Goal: Information Seeking & Learning: Learn about a topic

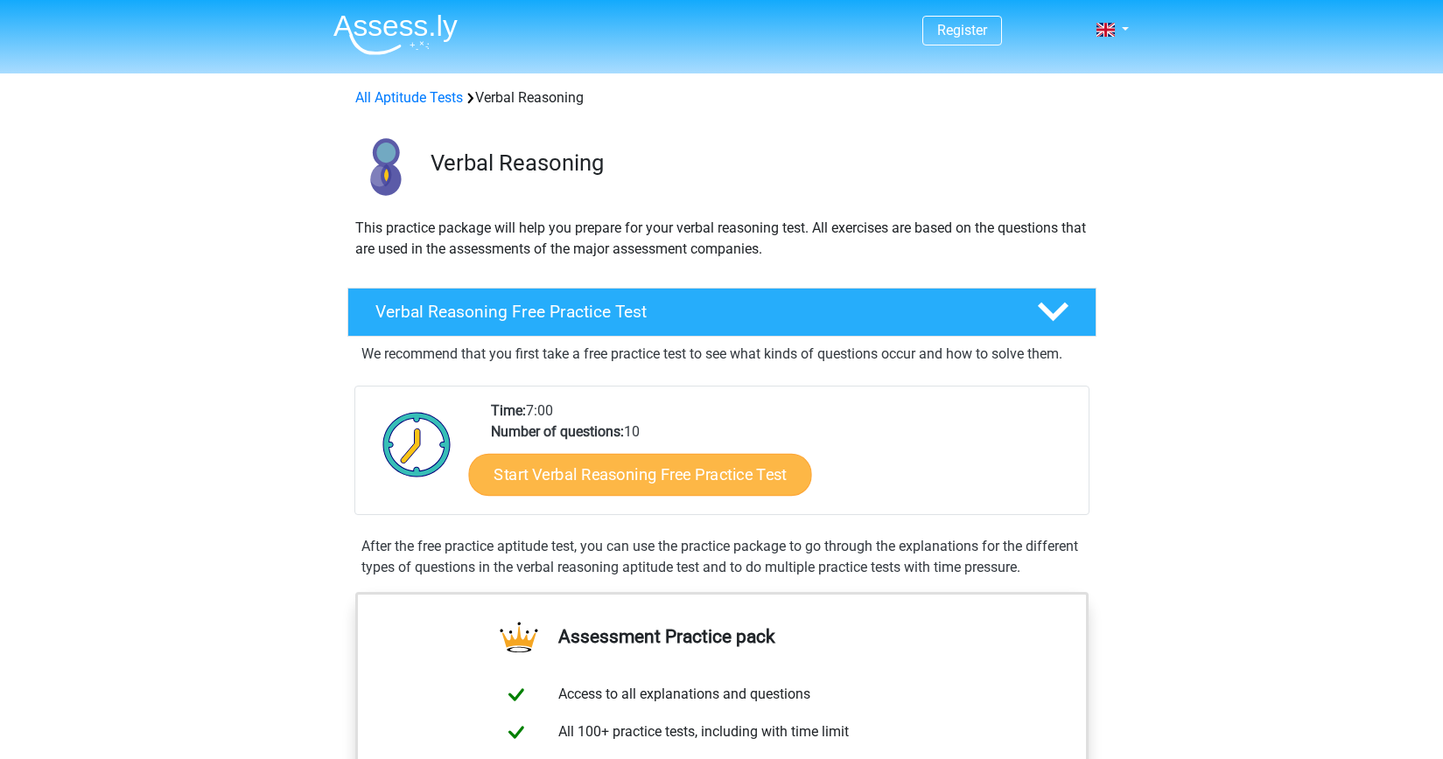
click at [676, 461] on link "Start Verbal Reasoning Free Practice Test" at bounding box center [639, 475] width 343 height 42
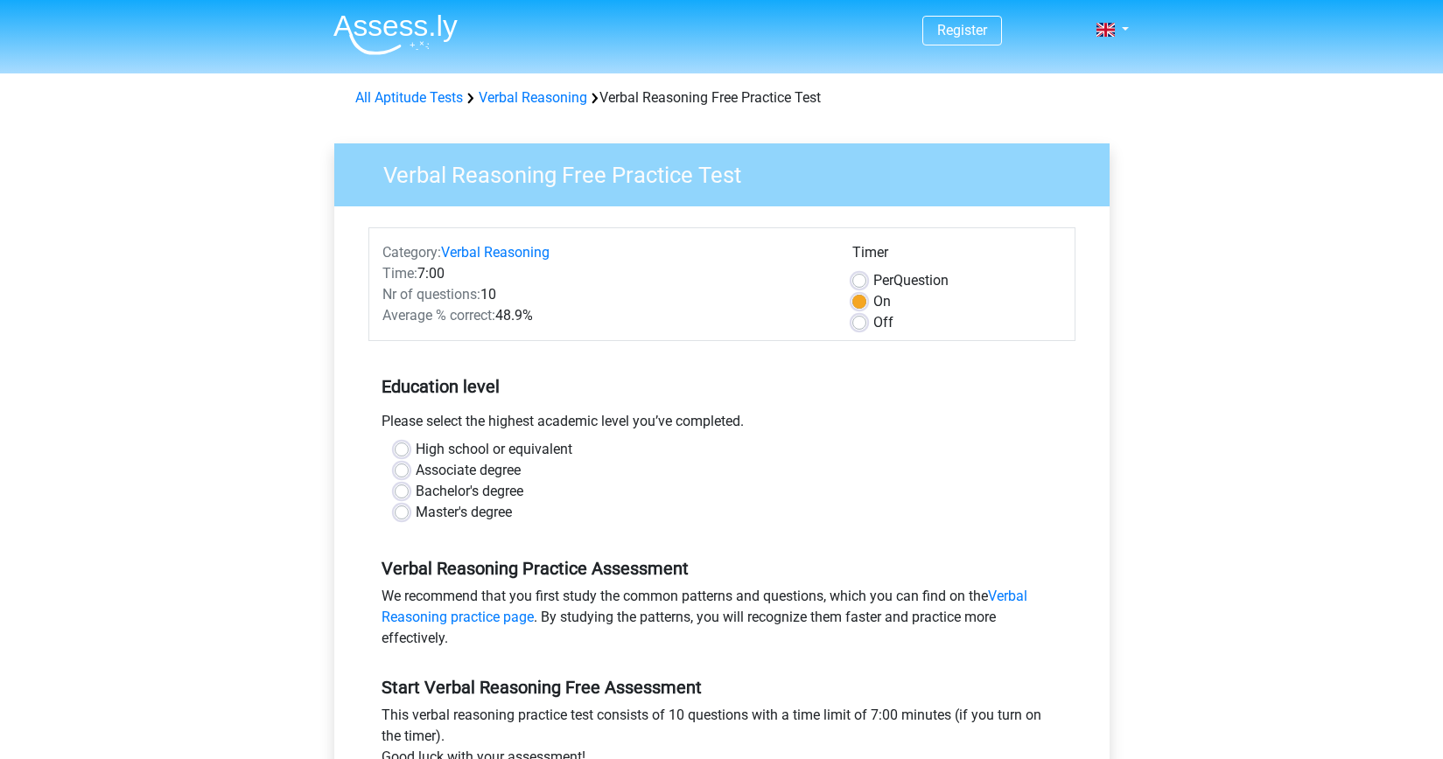
scroll to position [147, 0]
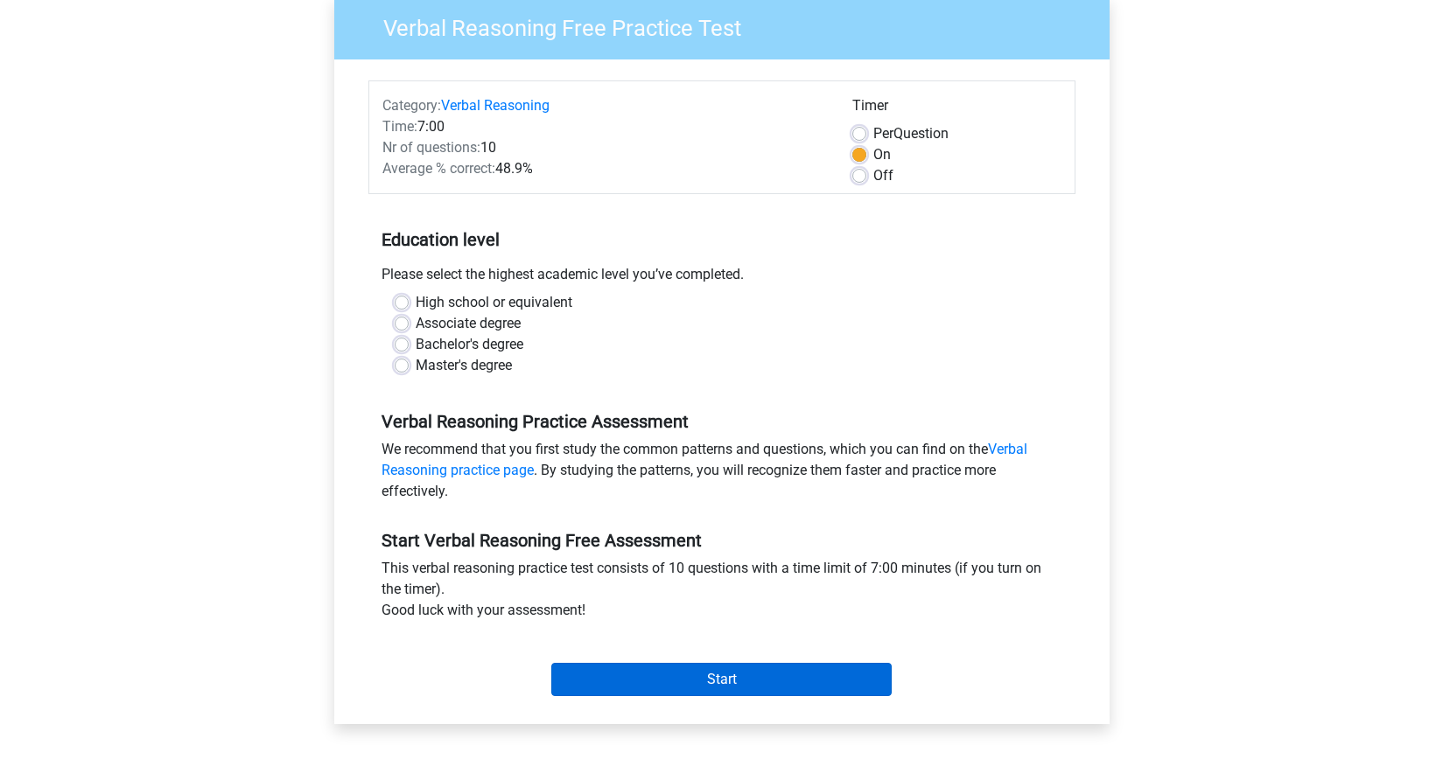
click at [687, 681] on input "Start" at bounding box center [721, 679] width 340 height 33
click at [416, 338] on label "Bachelor's degree" at bounding box center [470, 344] width 108 height 21
click at [402, 338] on input "Bachelor's degree" at bounding box center [402, 342] width 14 height 17
radio input "true"
click at [695, 669] on input "Start" at bounding box center [721, 679] width 340 height 33
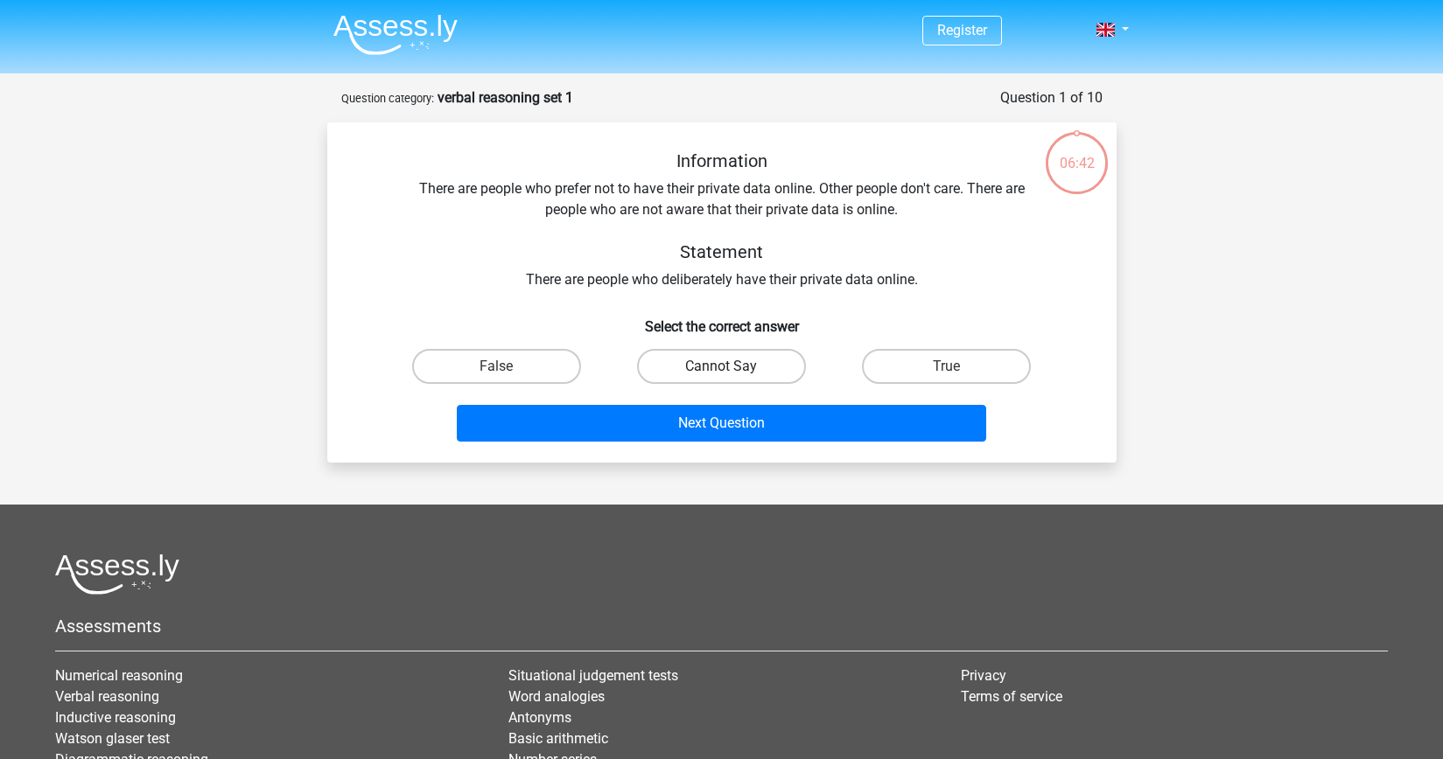
click at [768, 361] on label "Cannot Say" at bounding box center [721, 366] width 169 height 35
click at [732, 367] on input "Cannot Say" at bounding box center [726, 372] width 11 height 11
radio input "true"
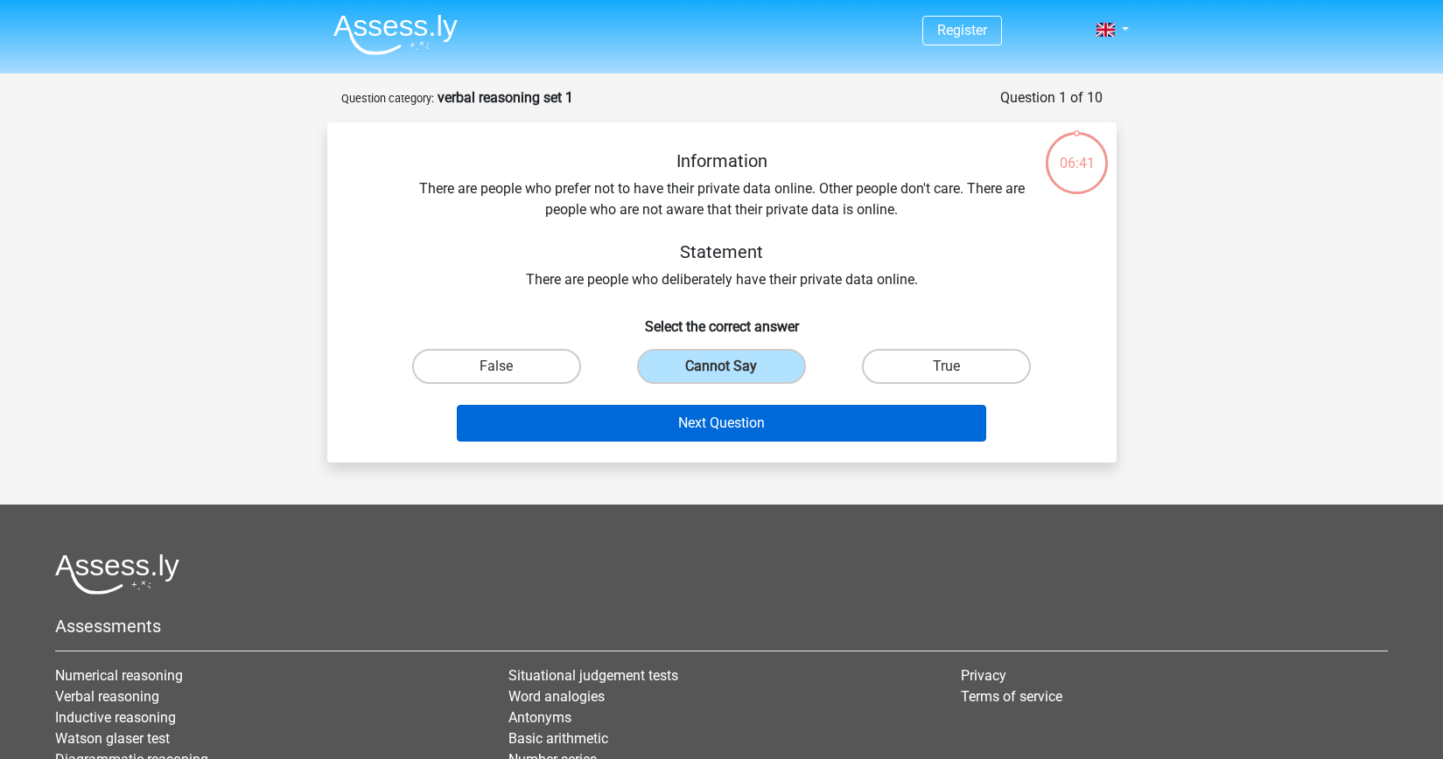
click at [774, 414] on button "Next Question" at bounding box center [721, 423] width 529 height 37
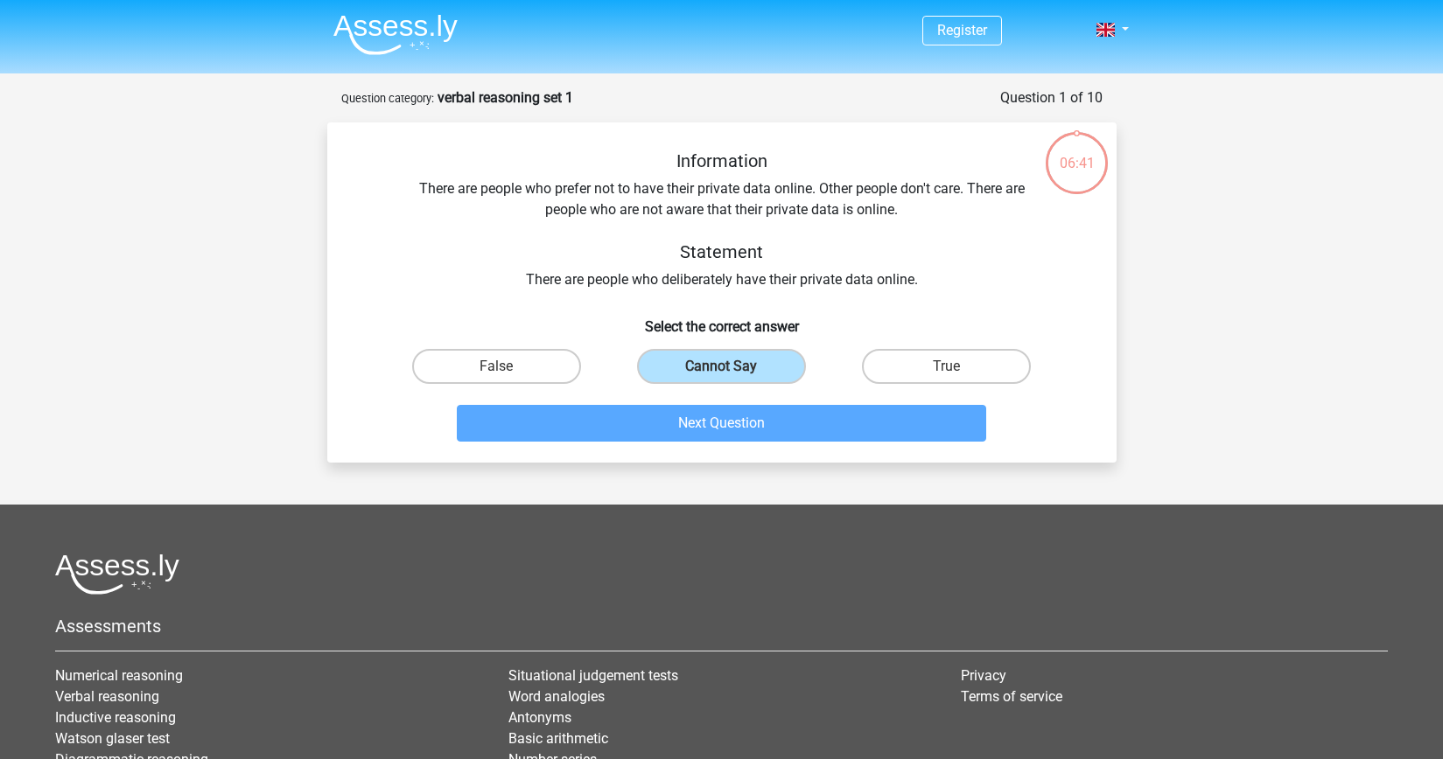
scroll to position [87, 0]
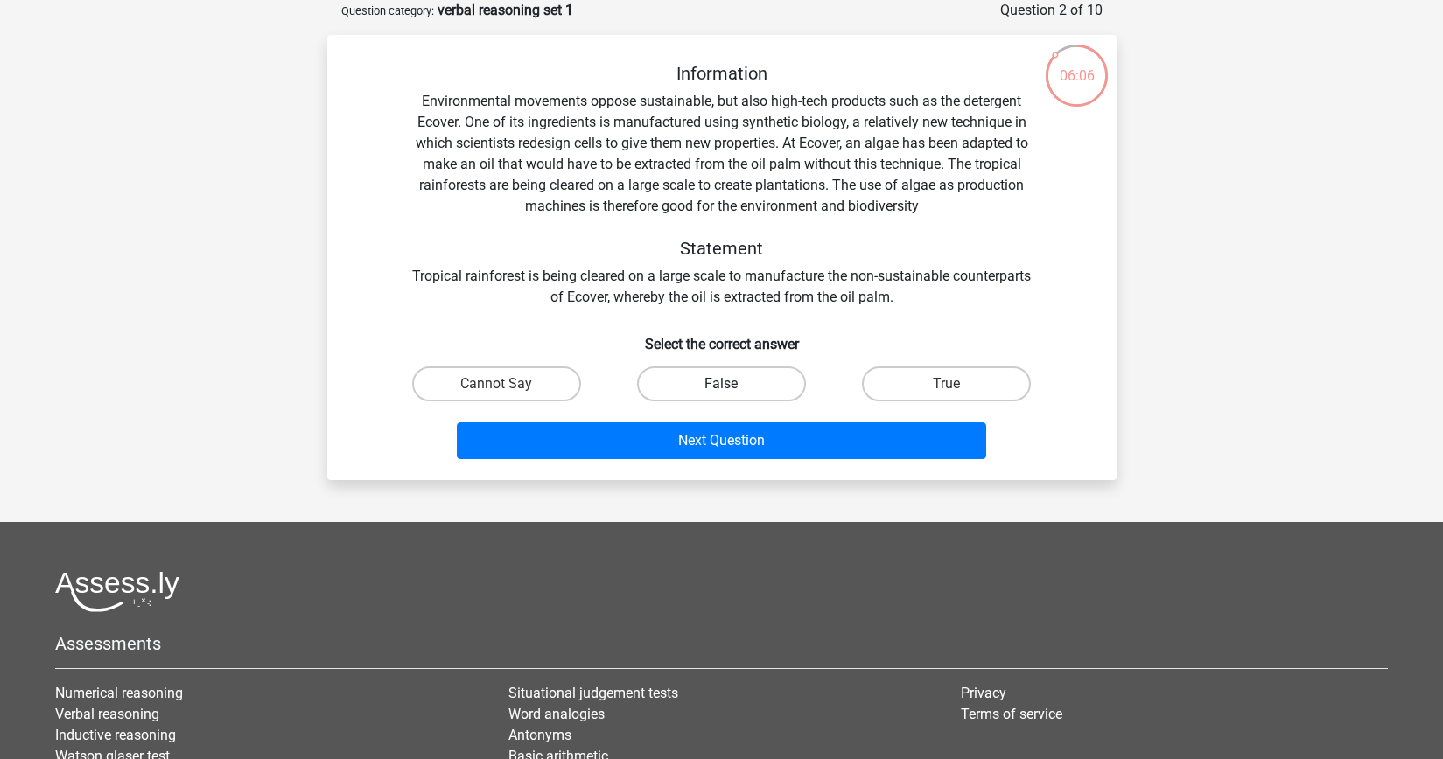
click at [717, 385] on label "False" at bounding box center [721, 384] width 169 height 35
click at [721, 385] on input "False" at bounding box center [726, 389] width 11 height 11
radio input "true"
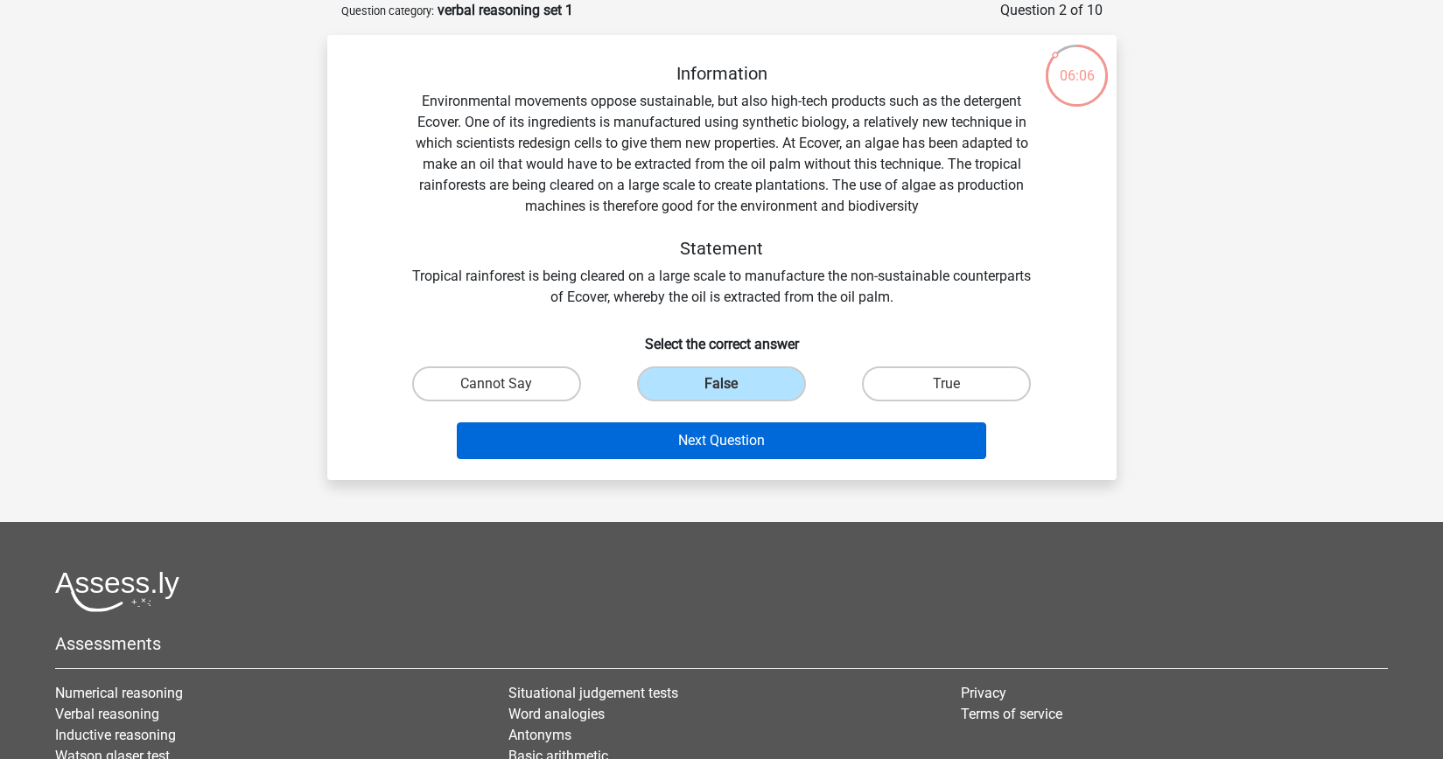
click at [737, 444] on button "Next Question" at bounding box center [721, 441] width 529 height 37
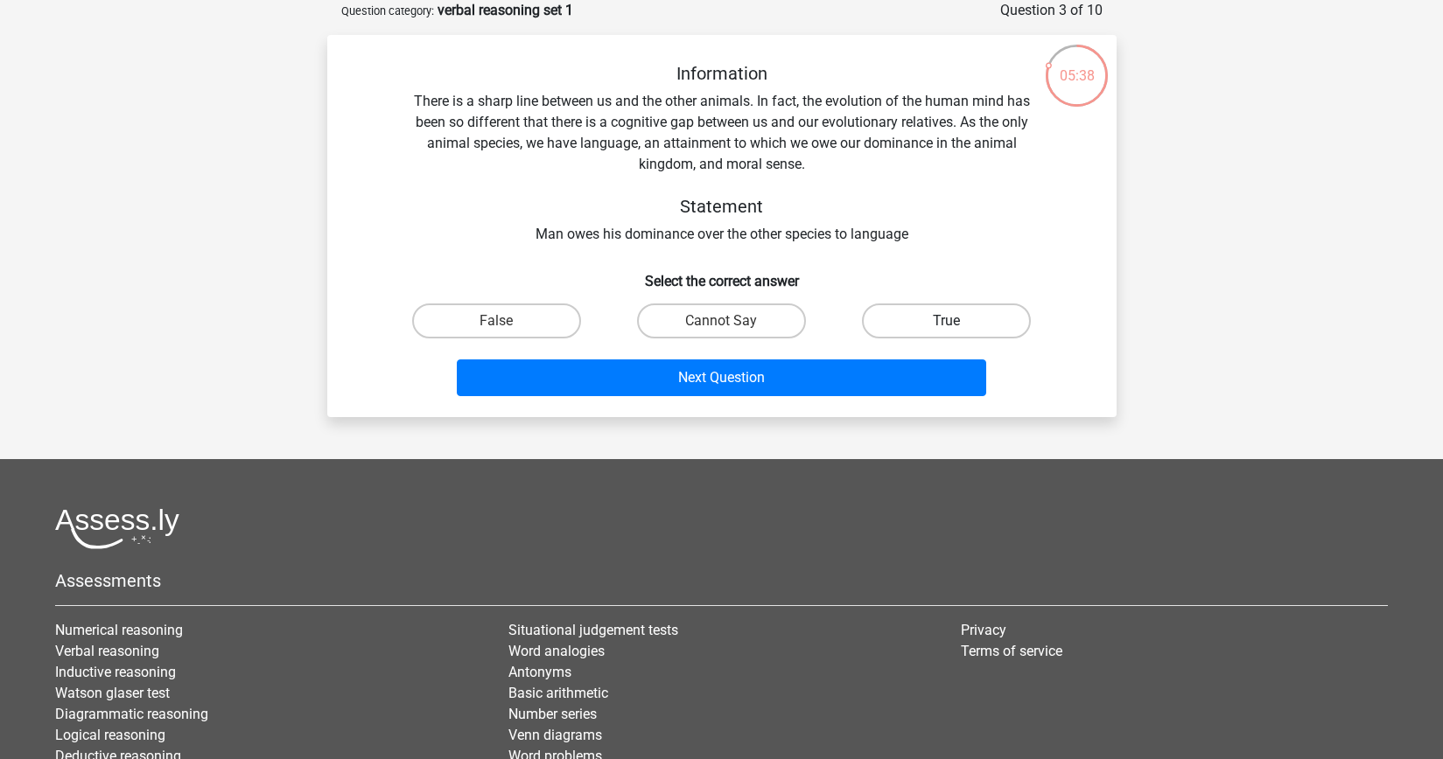
click at [884, 316] on label "True" at bounding box center [946, 321] width 169 height 35
click at [947, 321] on input "True" at bounding box center [952, 326] width 11 height 11
radio input "true"
click at [824, 359] on div "Next Question" at bounding box center [721, 375] width 733 height 58
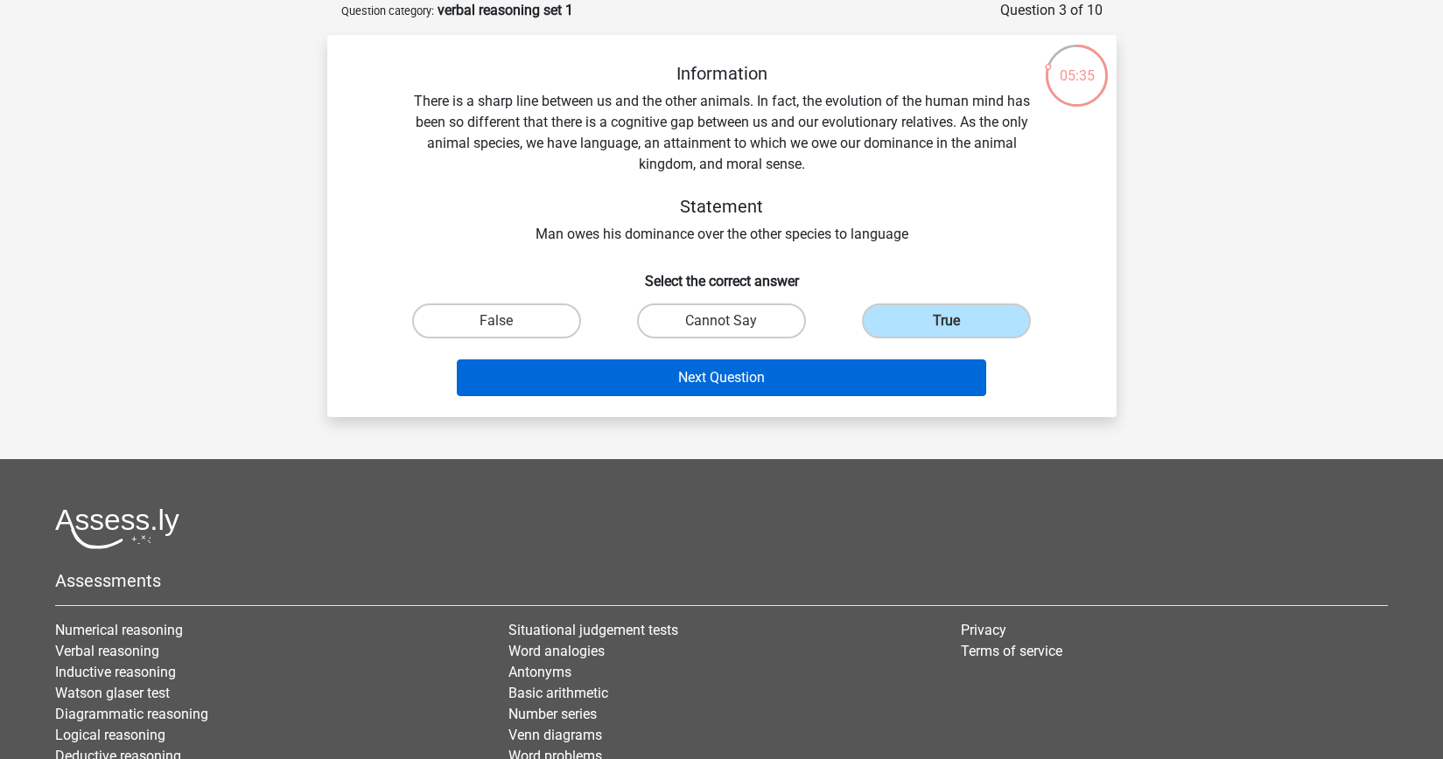
click at [813, 381] on button "Next Question" at bounding box center [721, 378] width 529 height 37
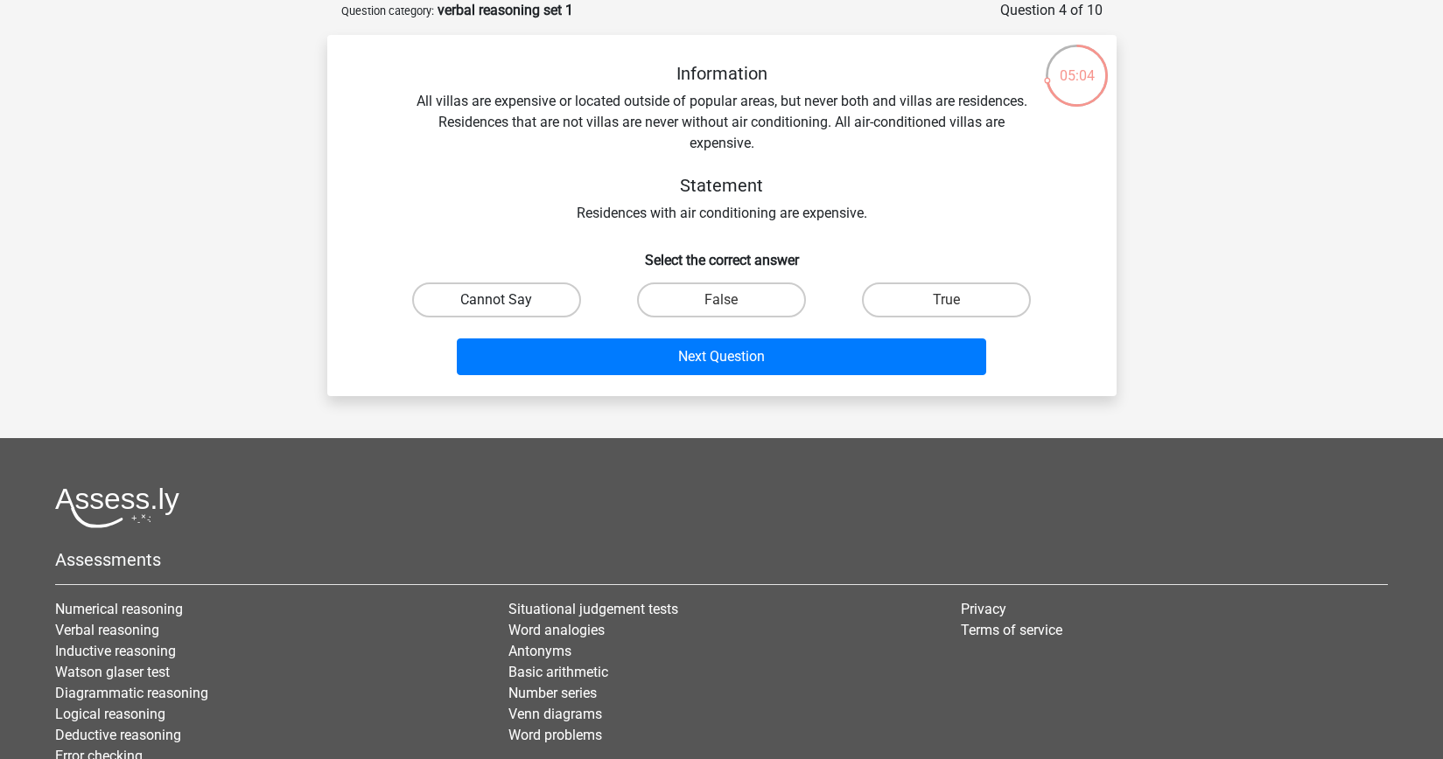
click at [535, 301] on label "Cannot Say" at bounding box center [496, 300] width 169 height 35
click at [507, 301] on input "Cannot Say" at bounding box center [501, 305] width 11 height 11
radio input "true"
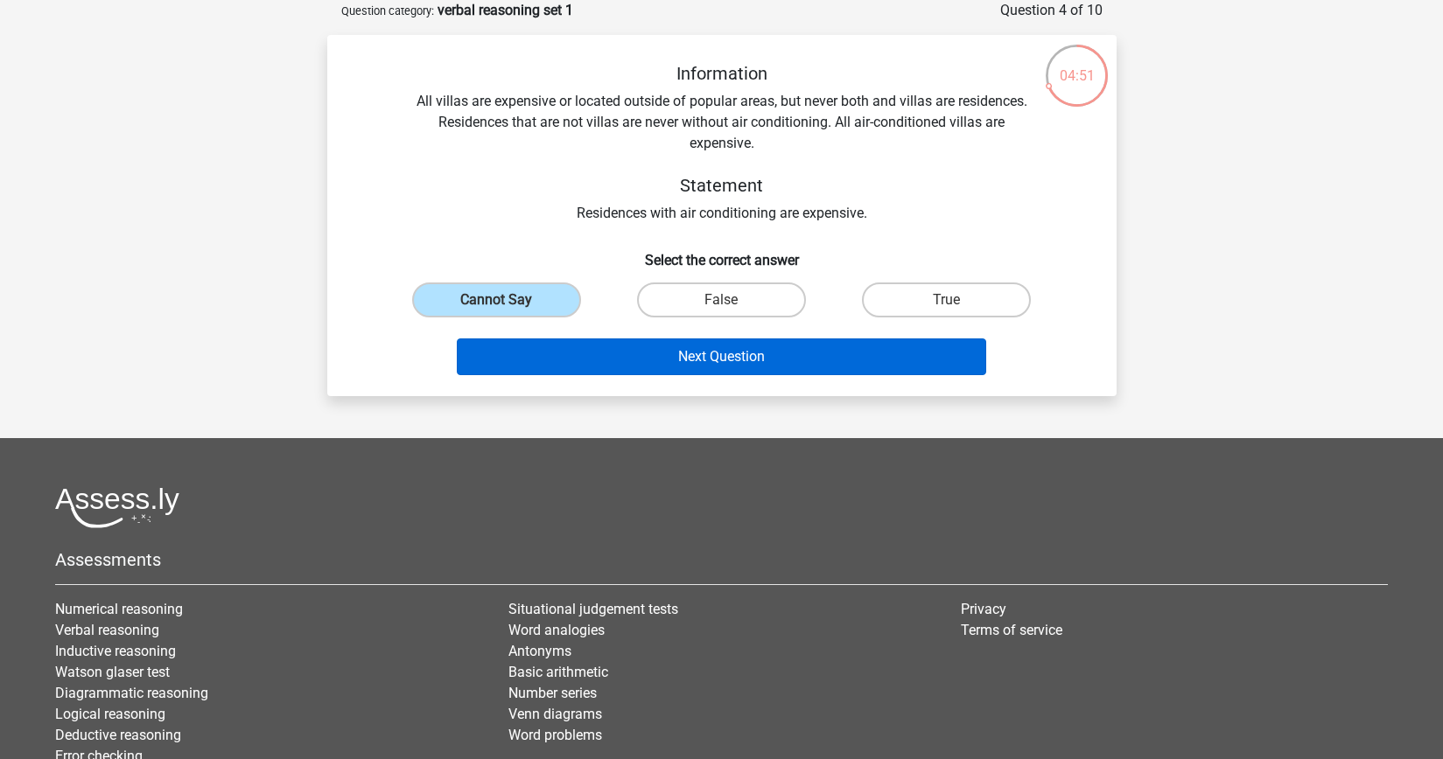
click at [726, 361] on button "Next Question" at bounding box center [721, 357] width 529 height 37
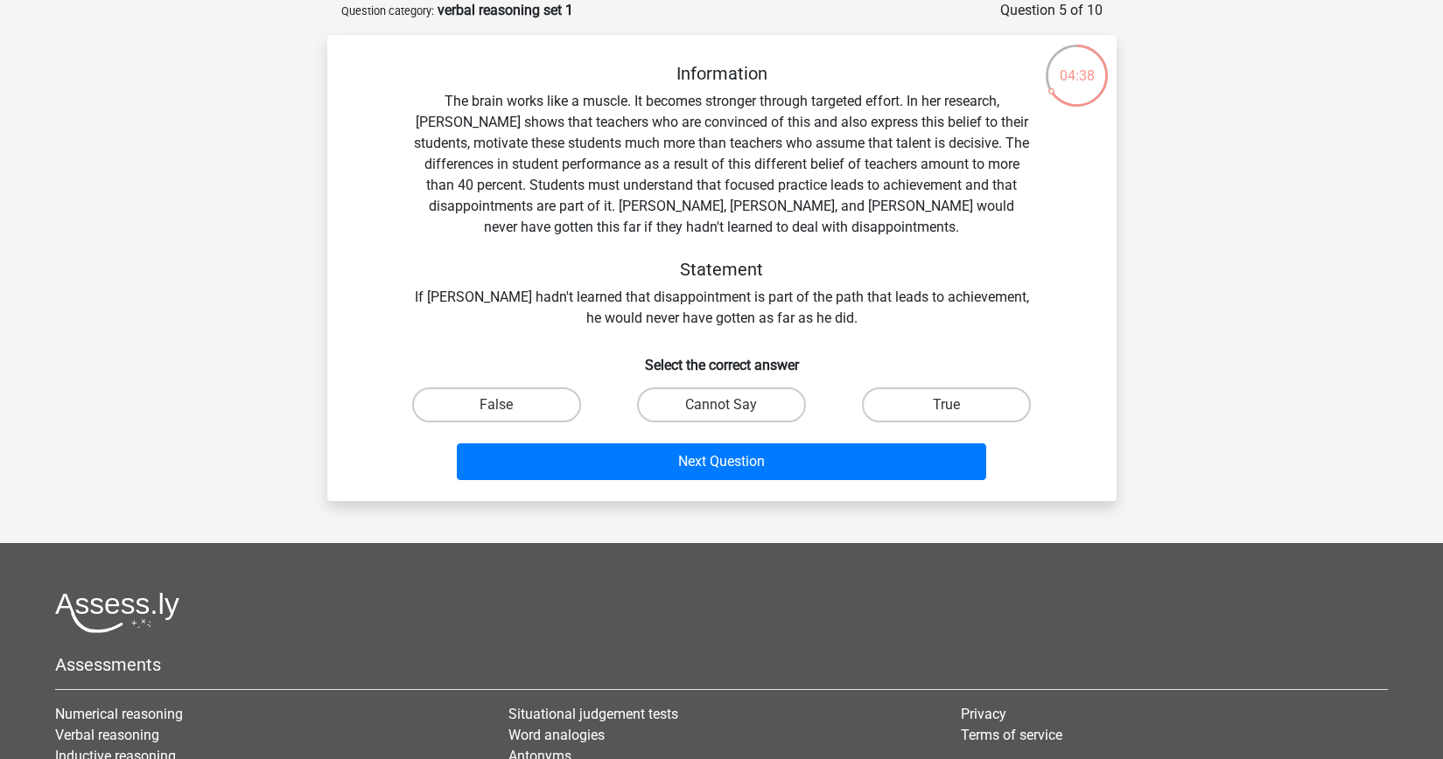
click at [852, 158] on div "Information The brain works like a muscle. It becomes stronger through targeted…" at bounding box center [721, 196] width 733 height 266
click at [724, 157] on div "Information The brain works like a muscle. It becomes stronger through targeted…" at bounding box center [721, 196] width 733 height 266
drag, startPoint x: 801, startPoint y: 163, endPoint x: 845, endPoint y: 160, distance: 43.8
click at [802, 163] on div "Information The brain works like a muscle. It becomes stronger through targeted…" at bounding box center [721, 196] width 733 height 266
click at [889, 402] on label "True" at bounding box center [946, 405] width 169 height 35
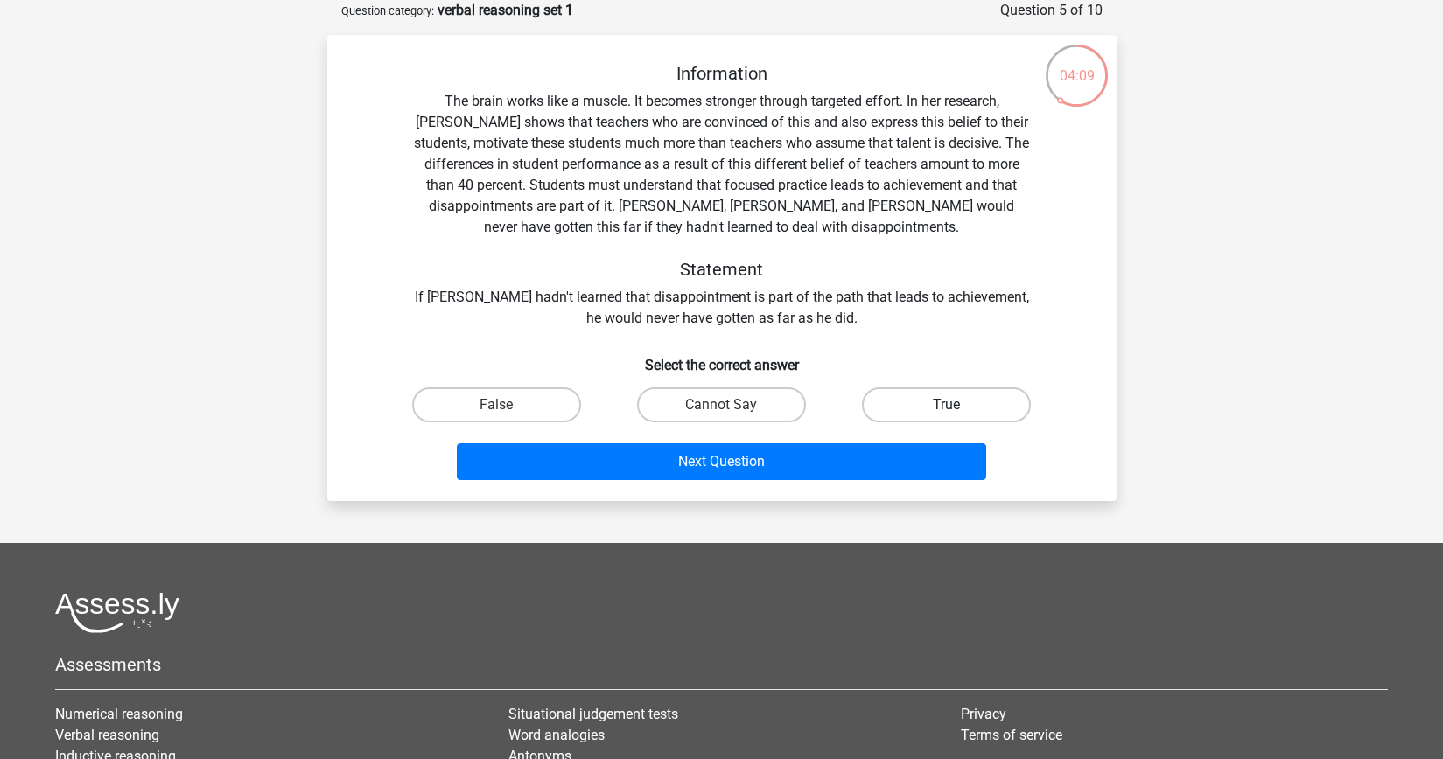
click at [947, 405] on input "True" at bounding box center [952, 410] width 11 height 11
radio input "true"
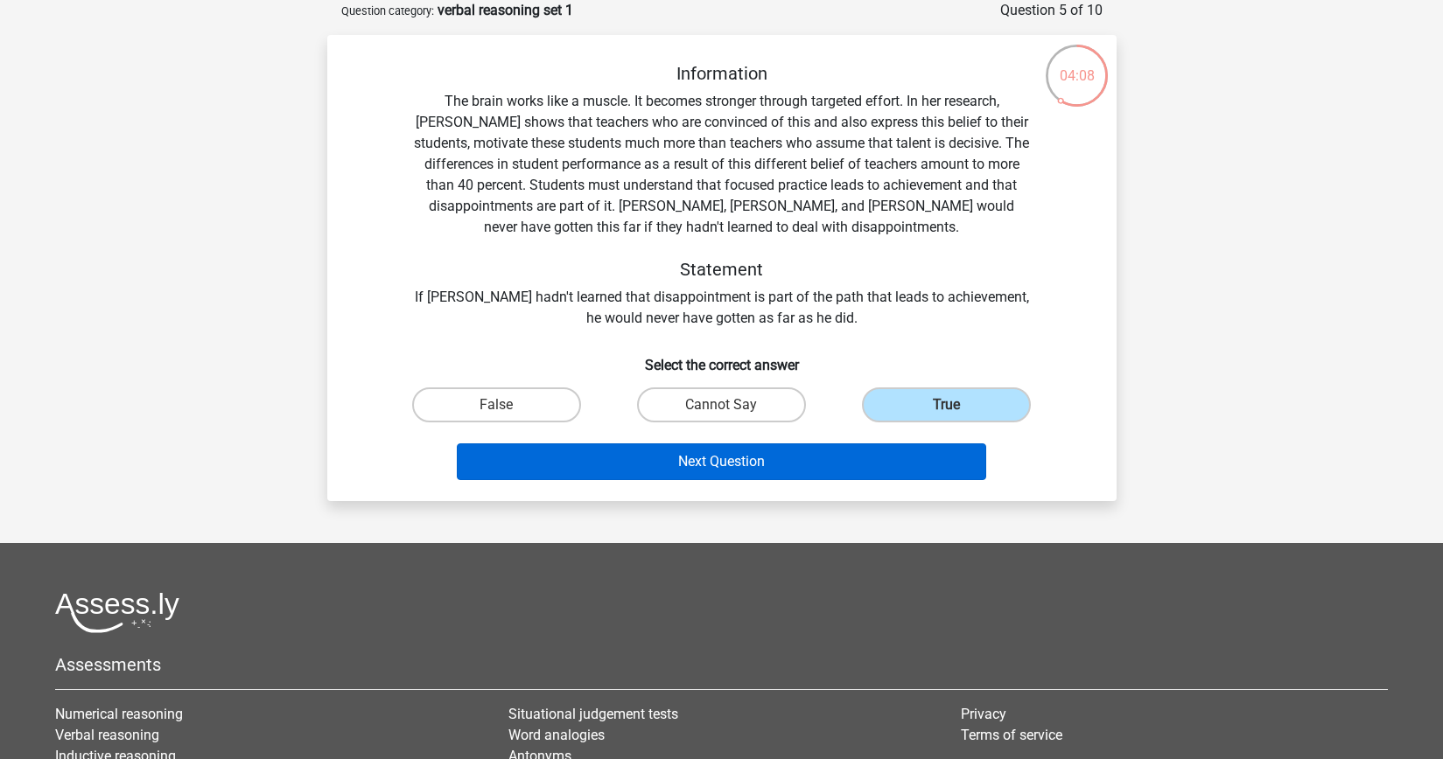
click at [880, 460] on button "Next Question" at bounding box center [721, 462] width 529 height 37
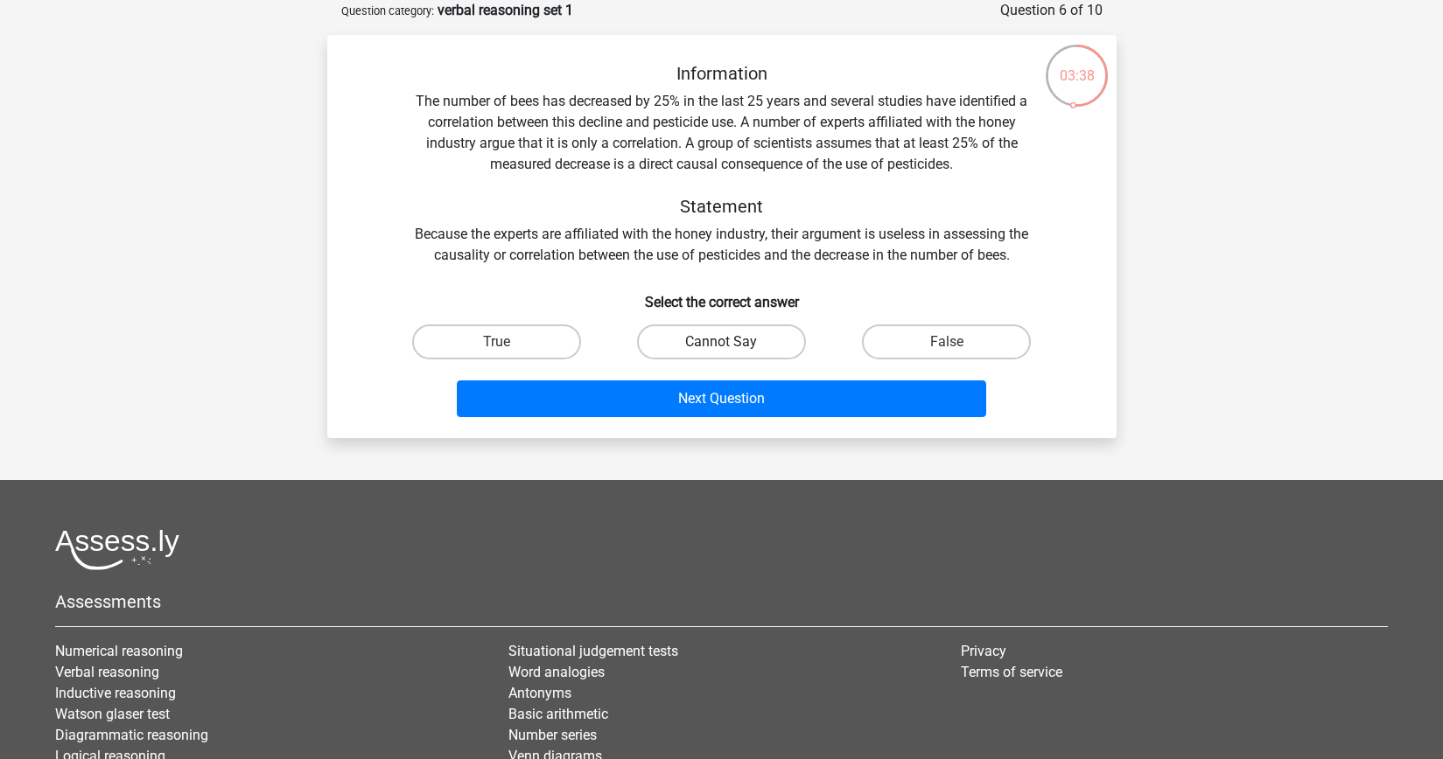
click at [747, 336] on label "Cannot Say" at bounding box center [721, 342] width 169 height 35
click at [732, 342] on input "Cannot Say" at bounding box center [726, 347] width 11 height 11
radio input "true"
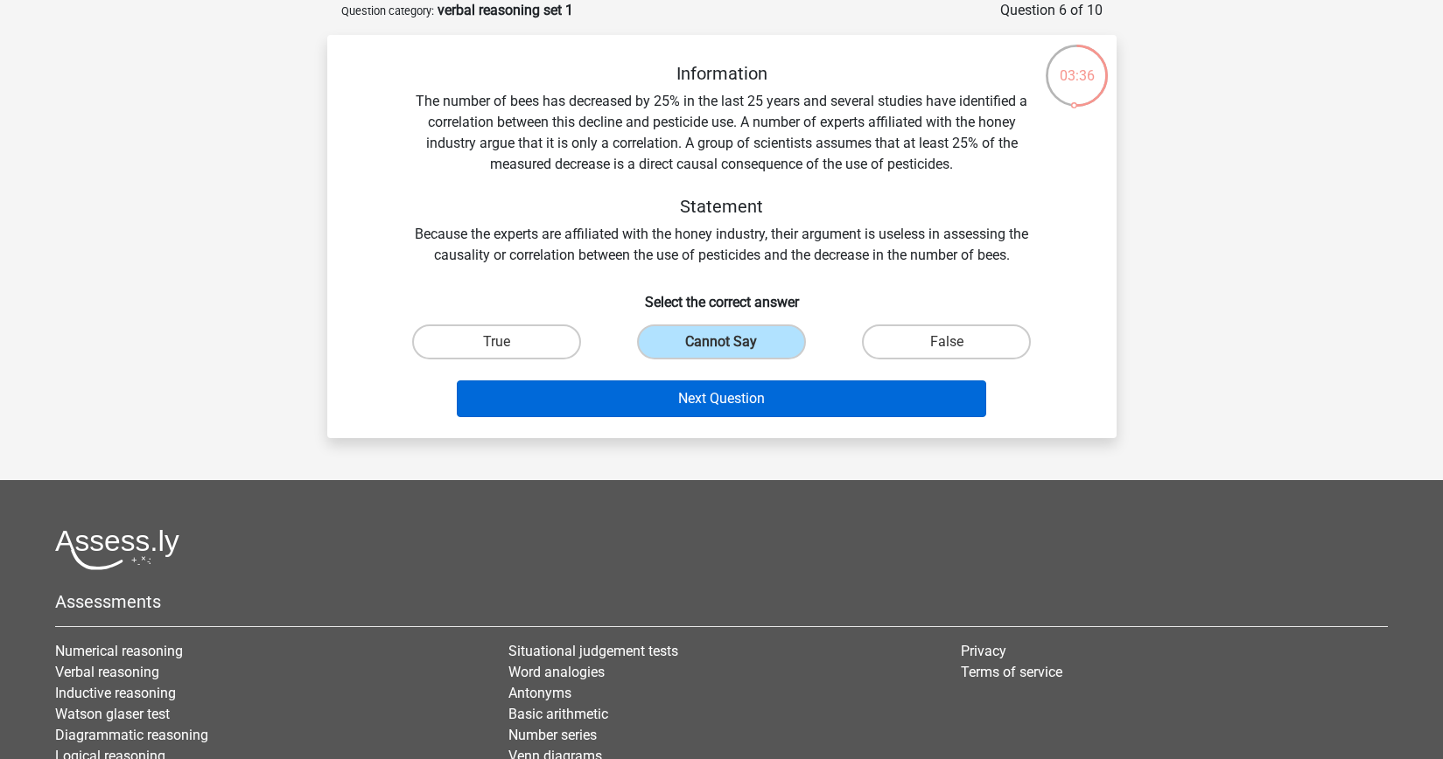
click at [749, 391] on button "Next Question" at bounding box center [721, 399] width 529 height 37
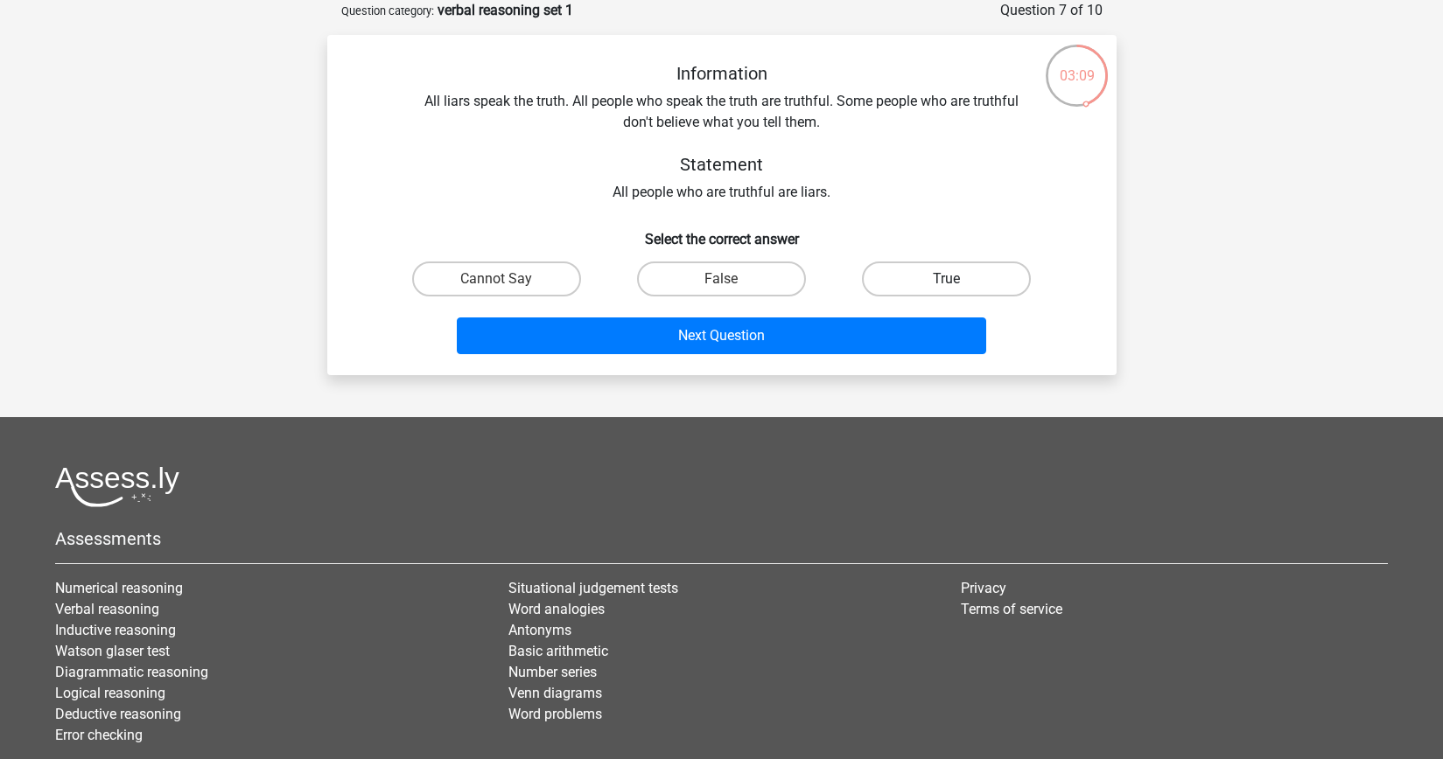
click at [931, 283] on label "True" at bounding box center [946, 279] width 169 height 35
click at [947, 283] on input "True" at bounding box center [952, 284] width 11 height 11
radio input "true"
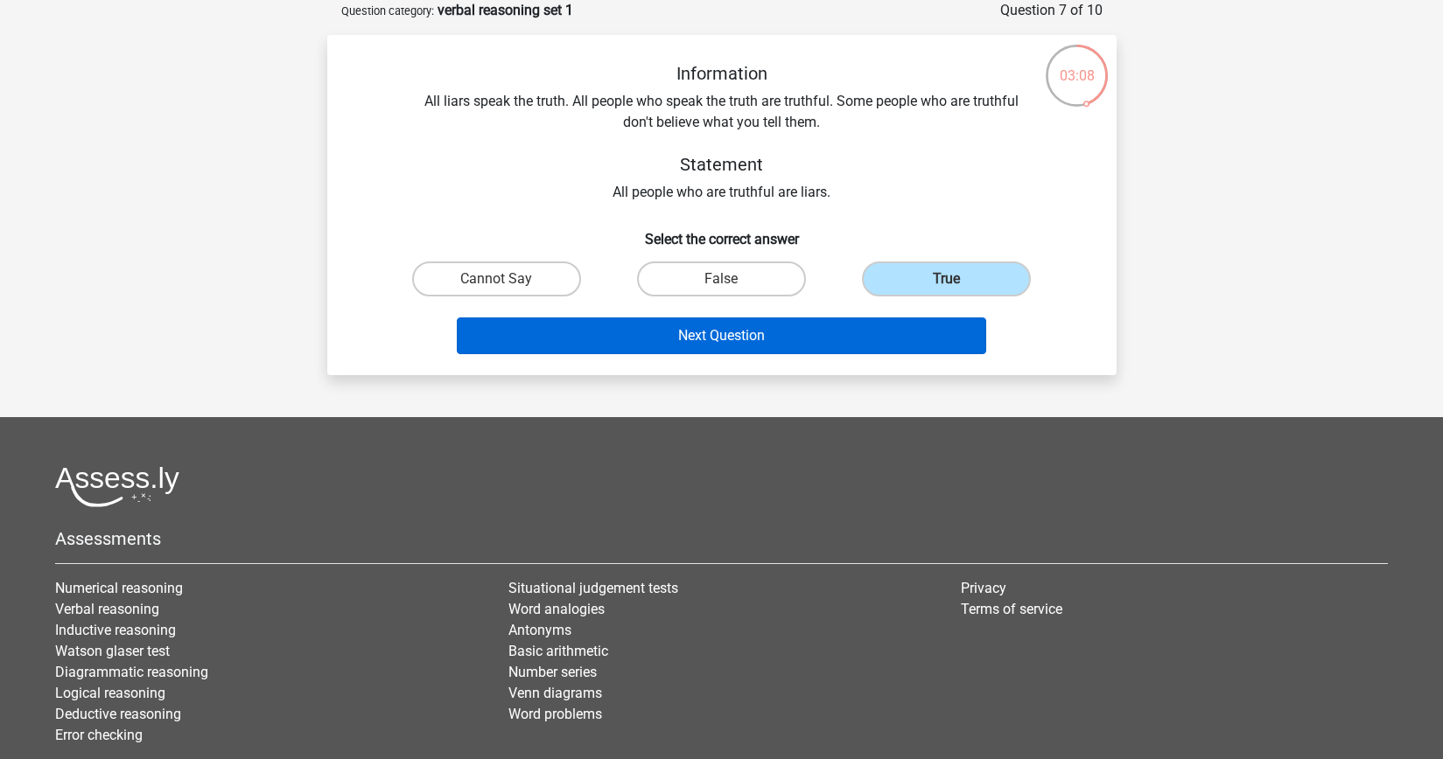
click at [883, 330] on button "Next Question" at bounding box center [721, 336] width 529 height 37
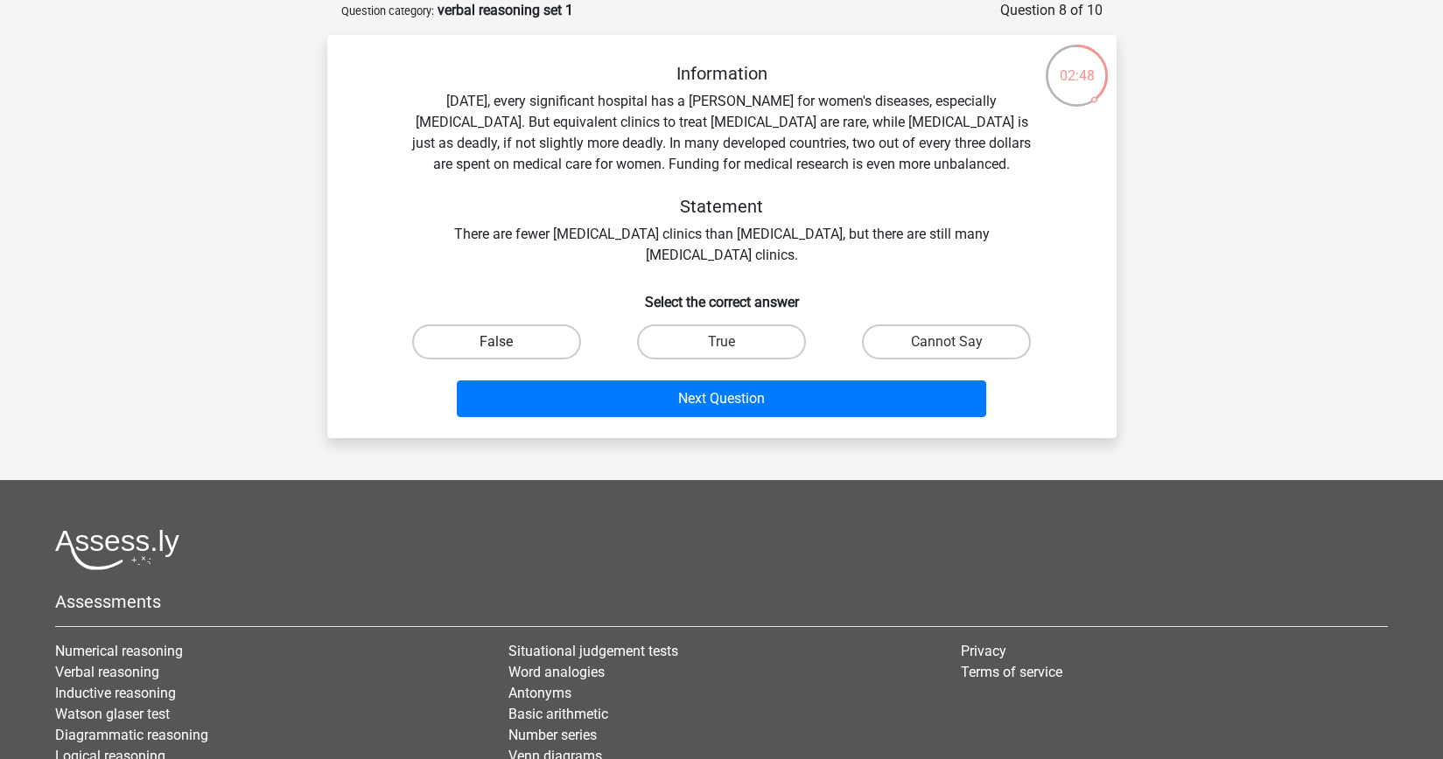
click at [518, 339] on label "False" at bounding box center [496, 342] width 169 height 35
click at [507, 342] on input "False" at bounding box center [501, 347] width 11 height 11
radio input "true"
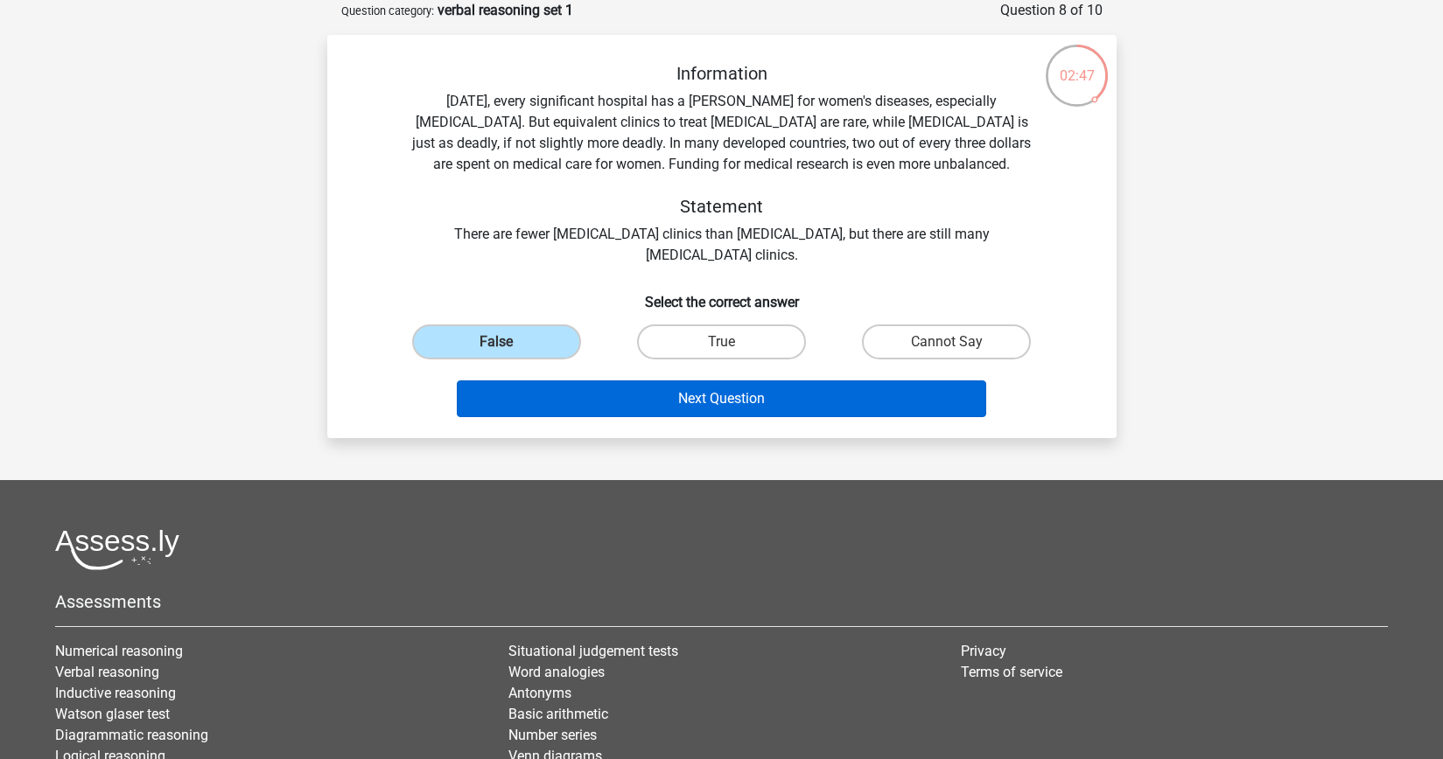
click at [772, 390] on button "Next Question" at bounding box center [721, 399] width 529 height 37
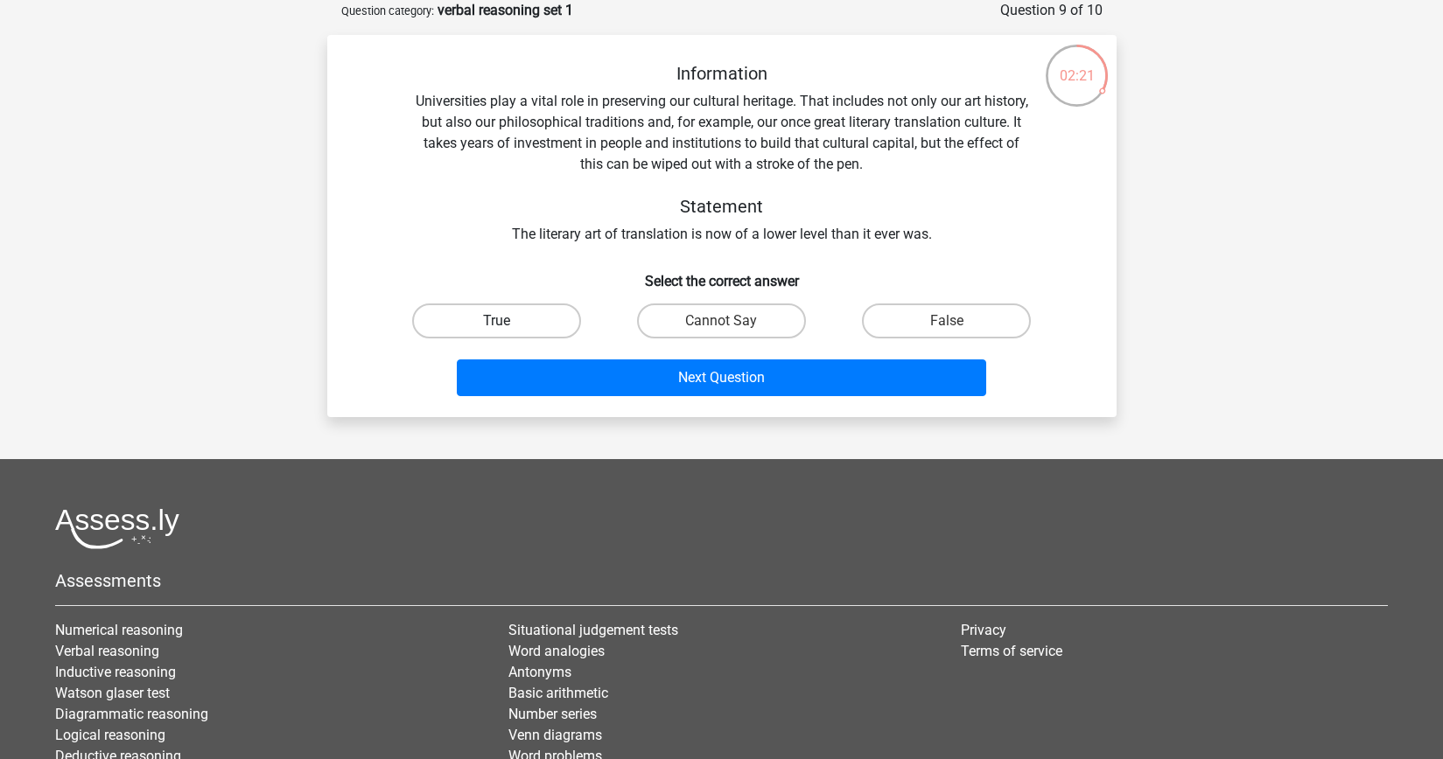
click at [563, 309] on label "True" at bounding box center [496, 321] width 169 height 35
click at [507, 321] on input "True" at bounding box center [501, 326] width 11 height 11
radio input "true"
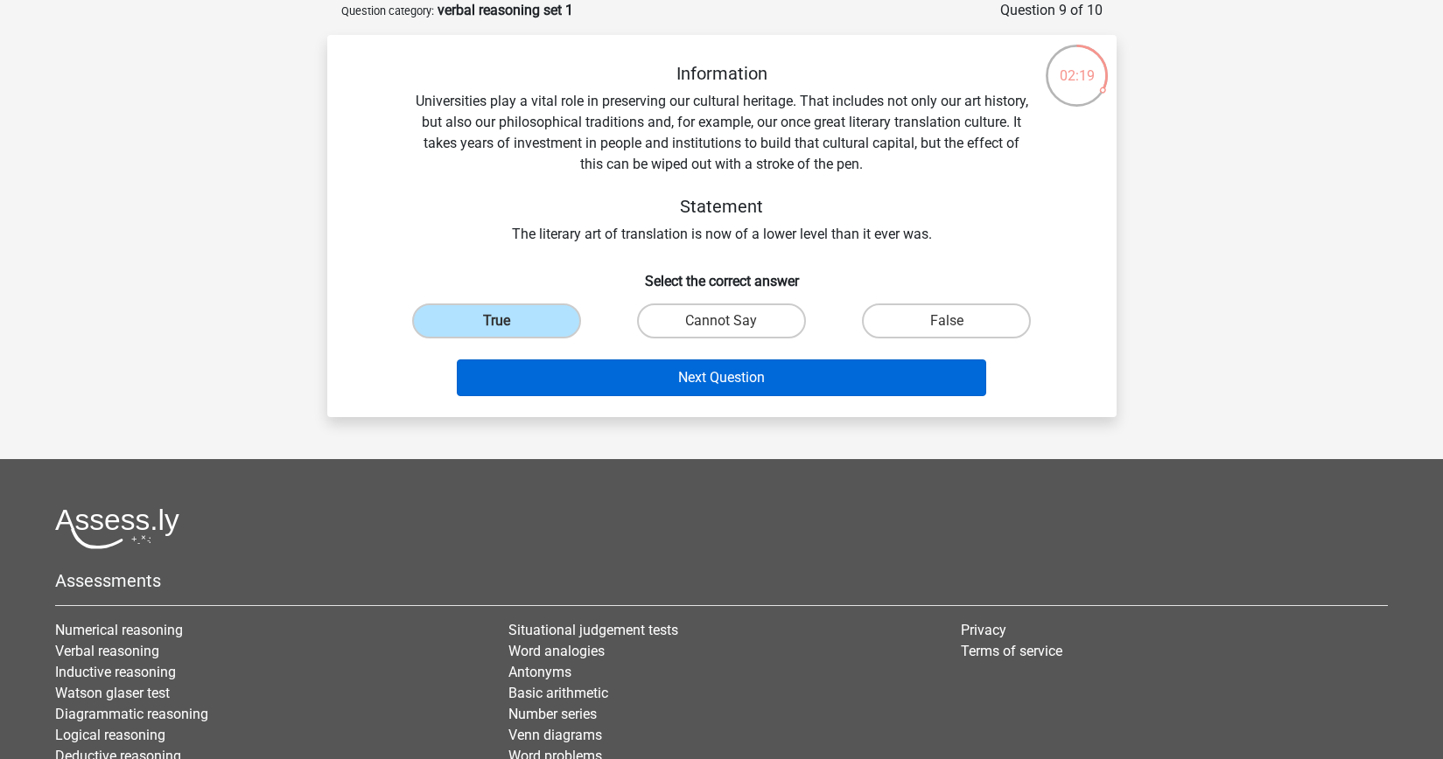
click at [604, 380] on button "Next Question" at bounding box center [721, 378] width 529 height 37
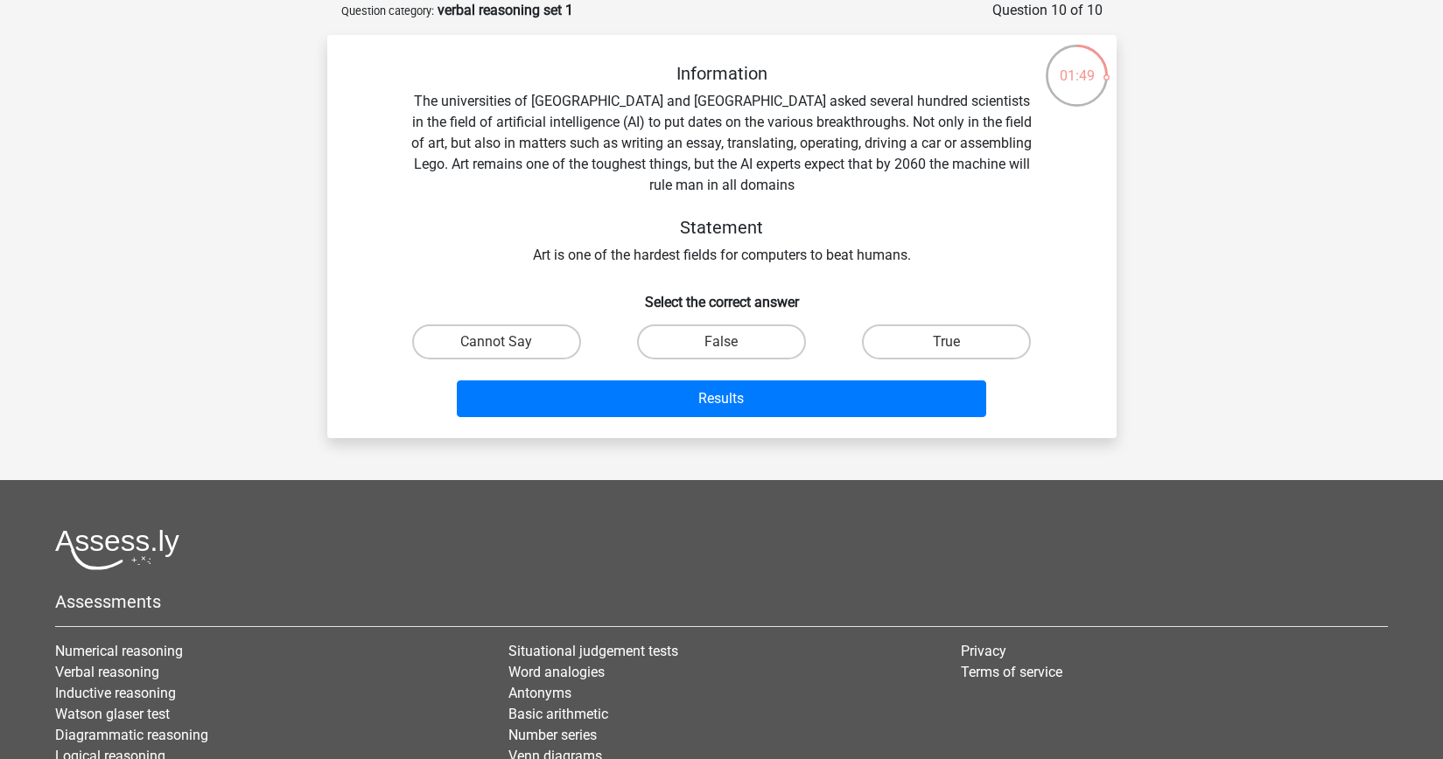
drag, startPoint x: 926, startPoint y: 346, endPoint x: 909, endPoint y: 360, distance: 23.0
click at [926, 346] on label "True" at bounding box center [946, 342] width 169 height 35
click at [947, 346] on input "True" at bounding box center [952, 347] width 11 height 11
radio input "true"
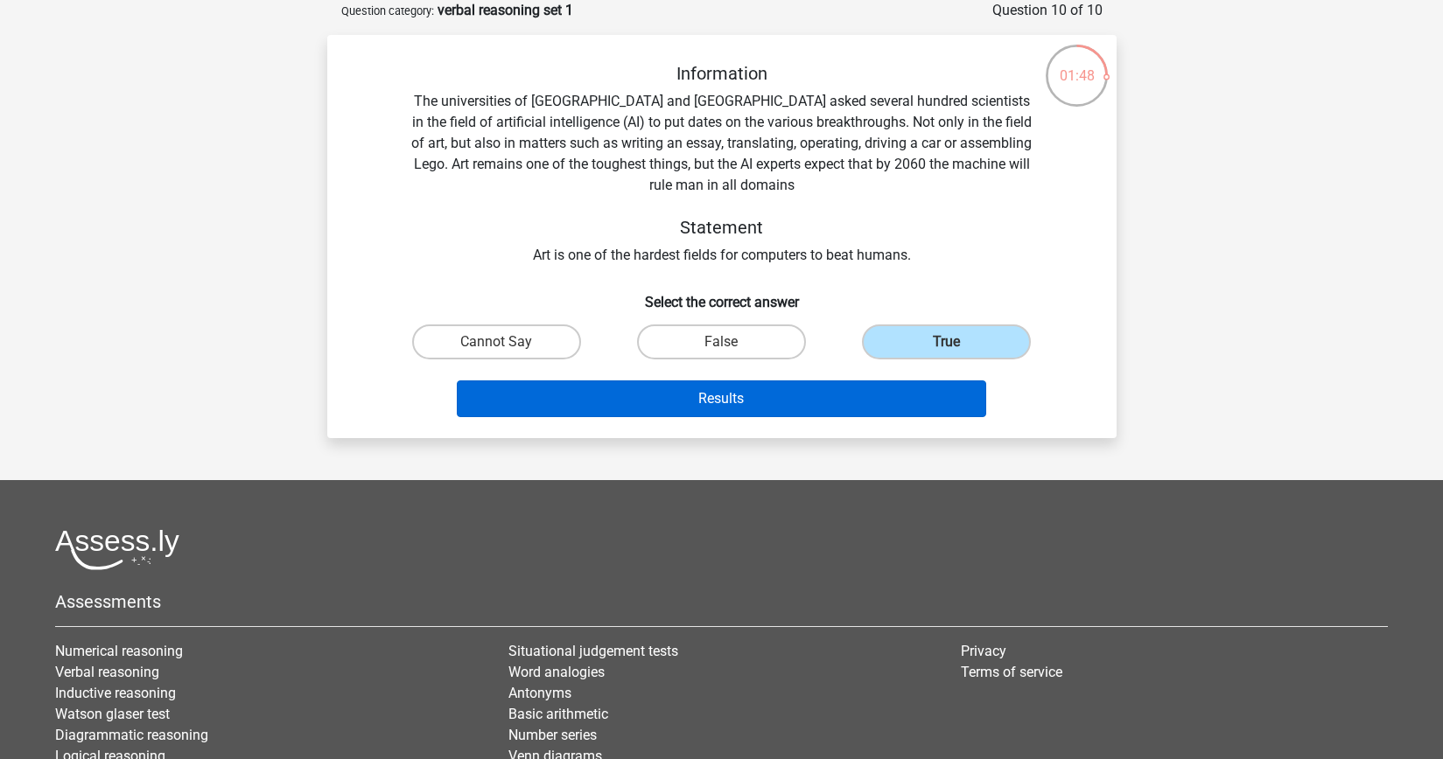
click at [878, 395] on button "Results" at bounding box center [721, 399] width 529 height 37
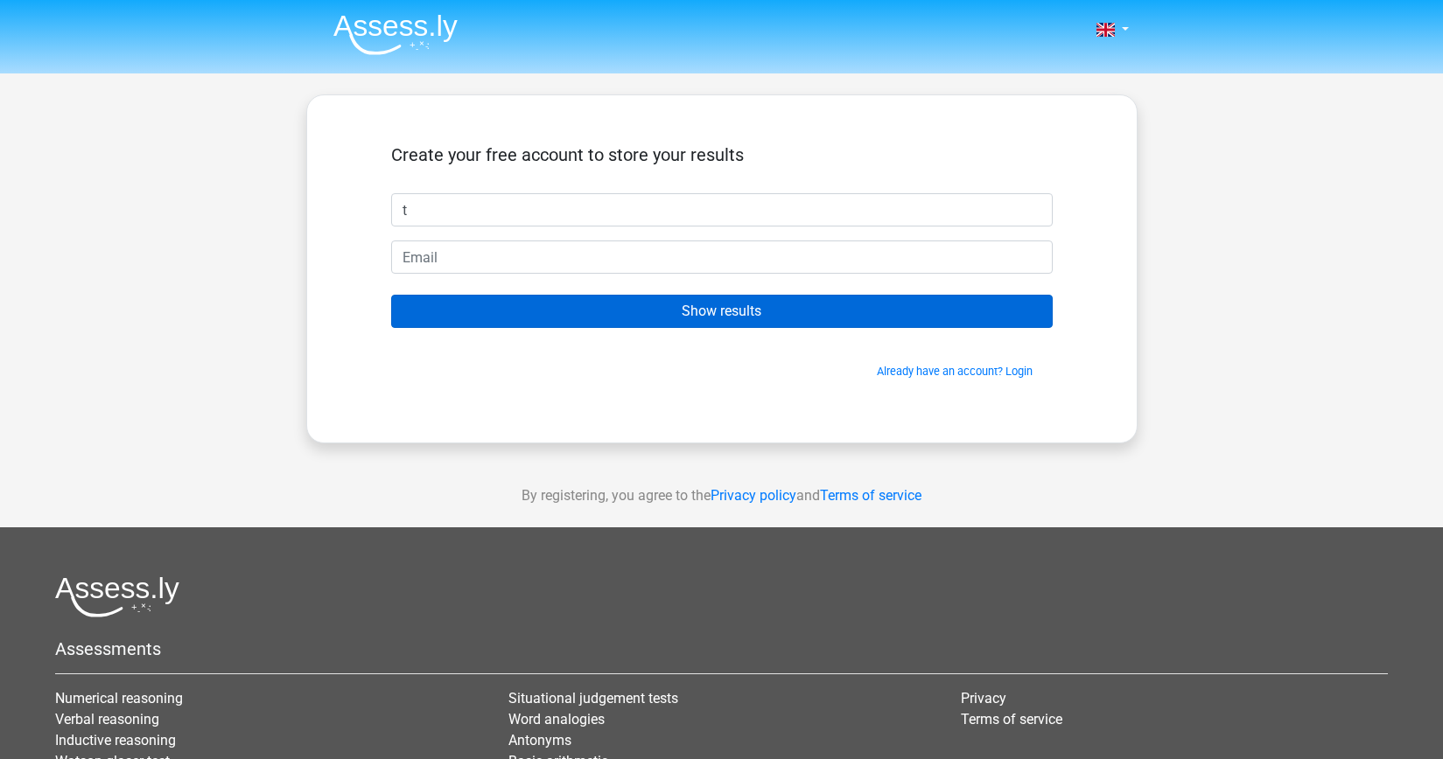
type input "t"
click at [804, 313] on input "Show results" at bounding box center [721, 311] width 661 height 33
click at [853, 299] on input "Show results" at bounding box center [721, 311] width 661 height 33
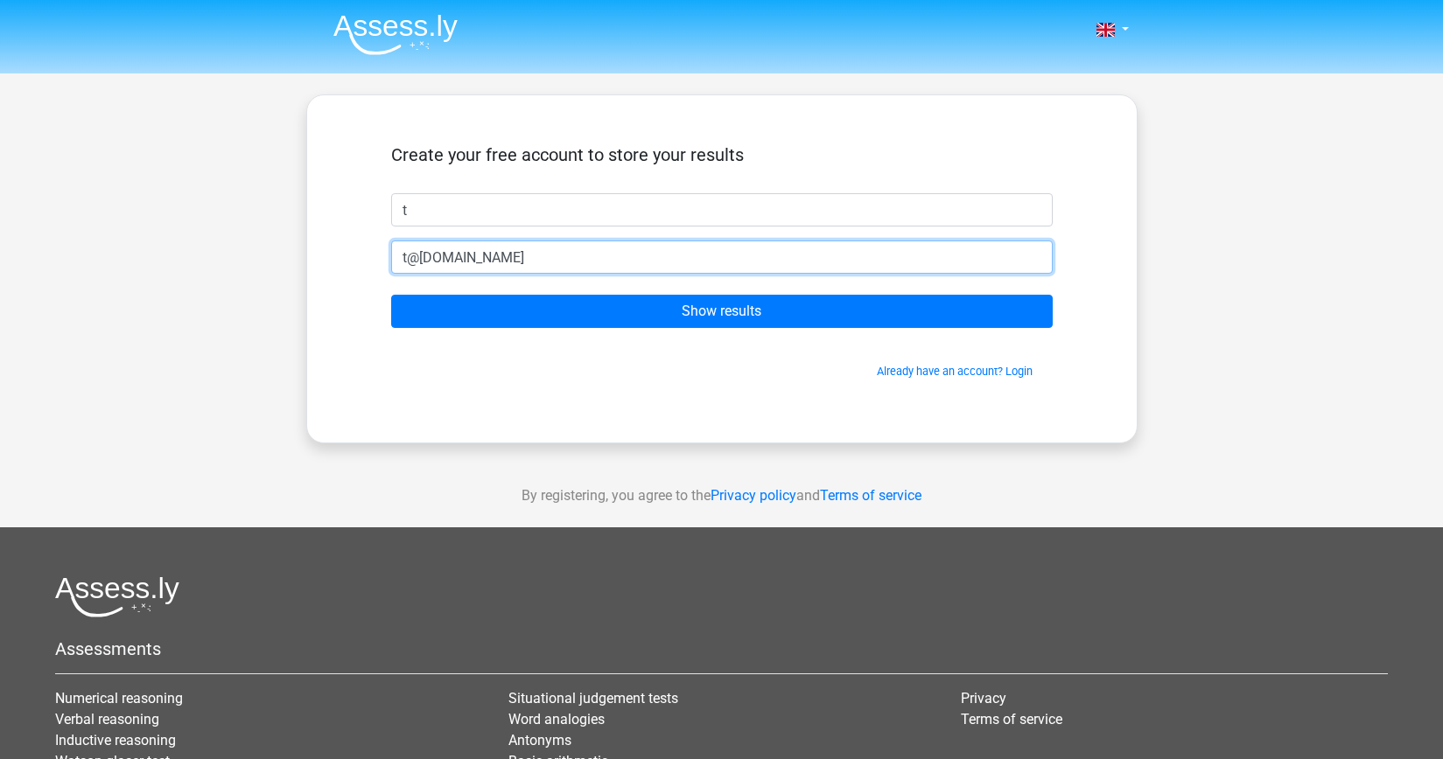
type input "t@[DOMAIN_NAME]"
click at [721, 311] on input "Show results" at bounding box center [721, 311] width 661 height 33
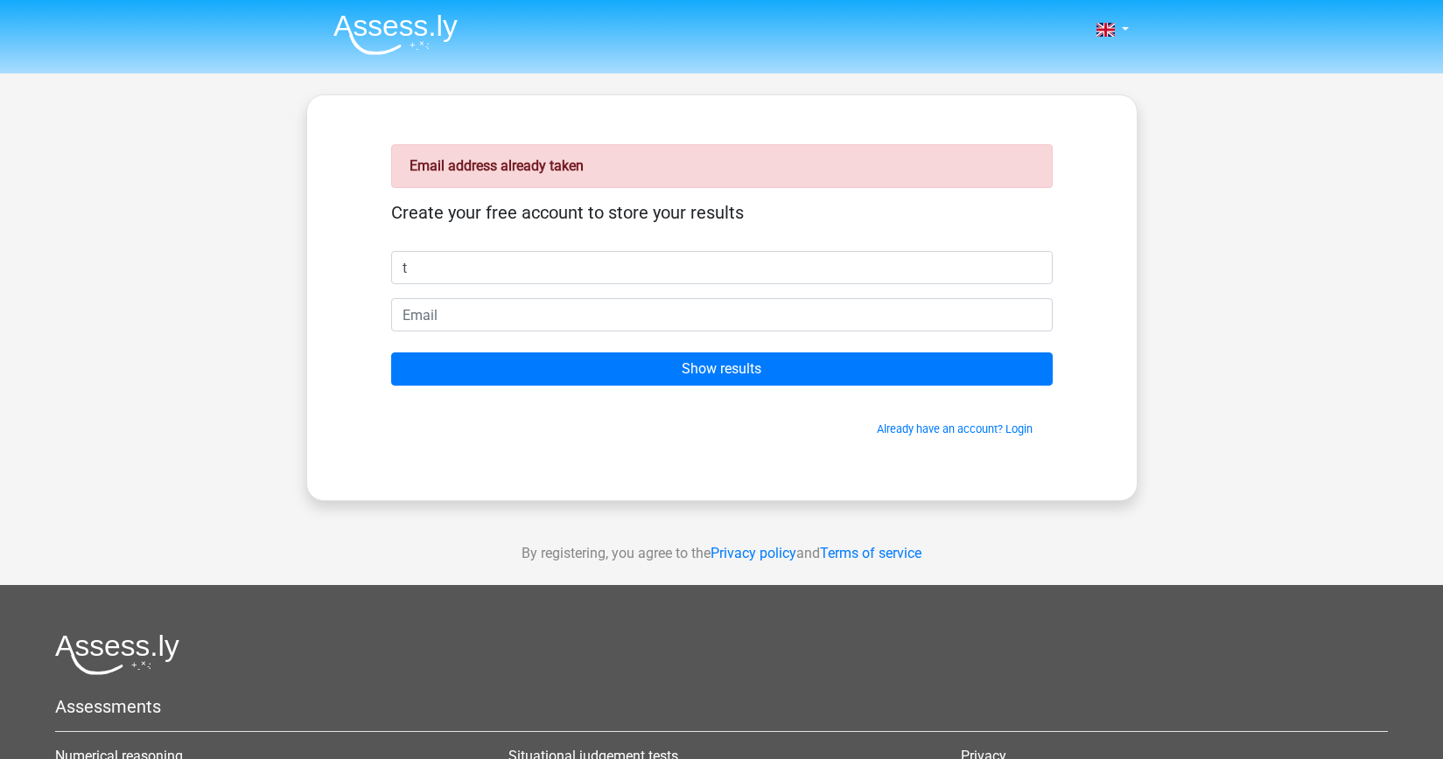
type input "t"
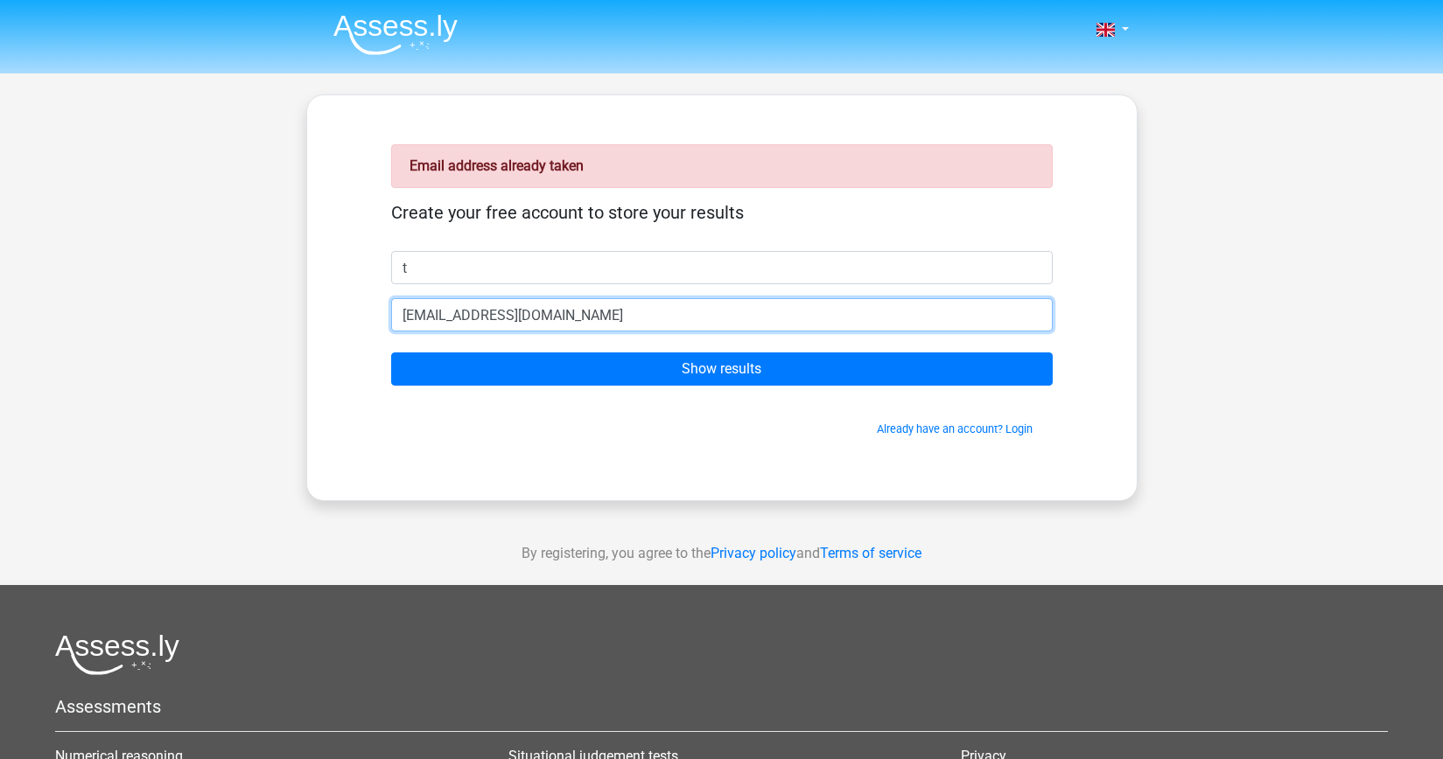
type input "[EMAIL_ADDRESS][DOMAIN_NAME]"
click at [721, 369] on input "Show results" at bounding box center [721, 369] width 661 height 33
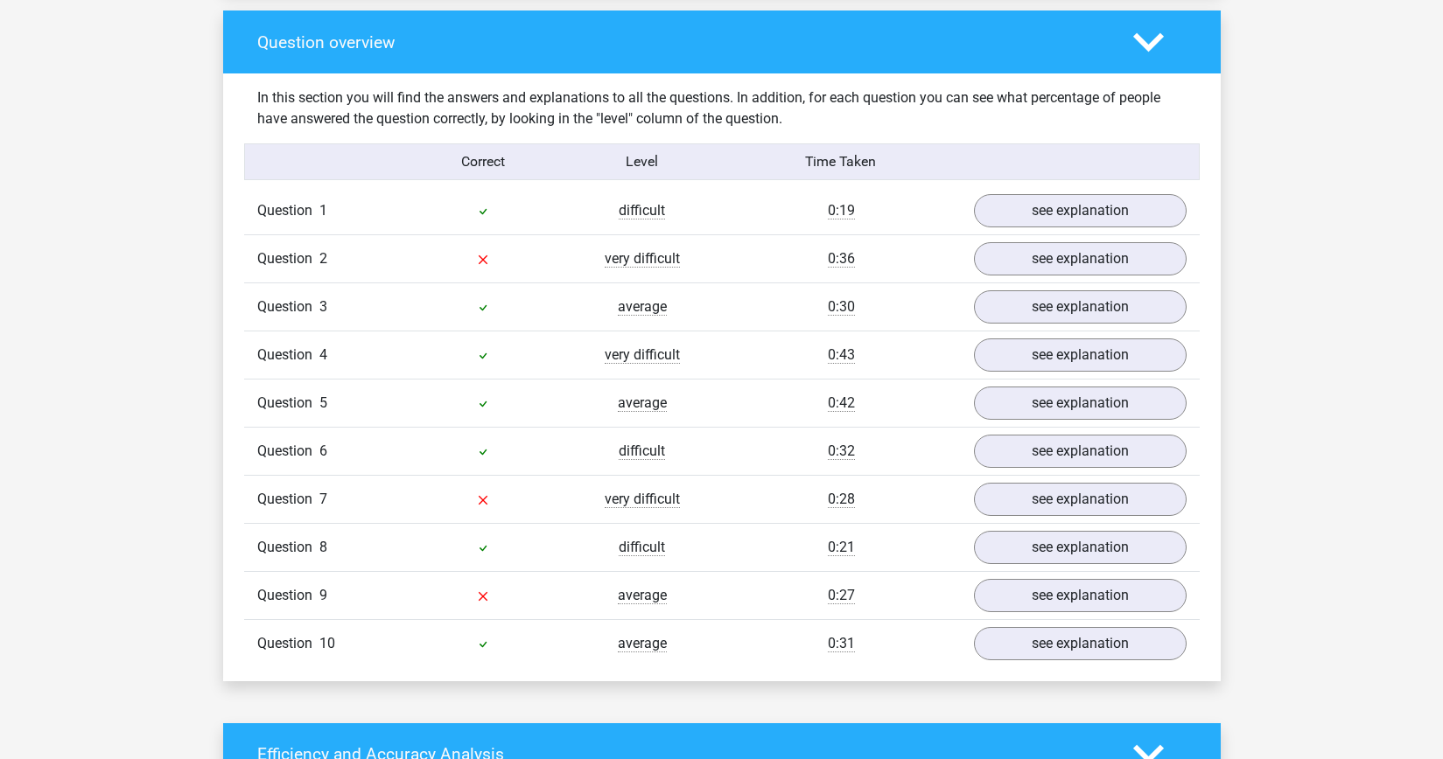
scroll to position [1398, 0]
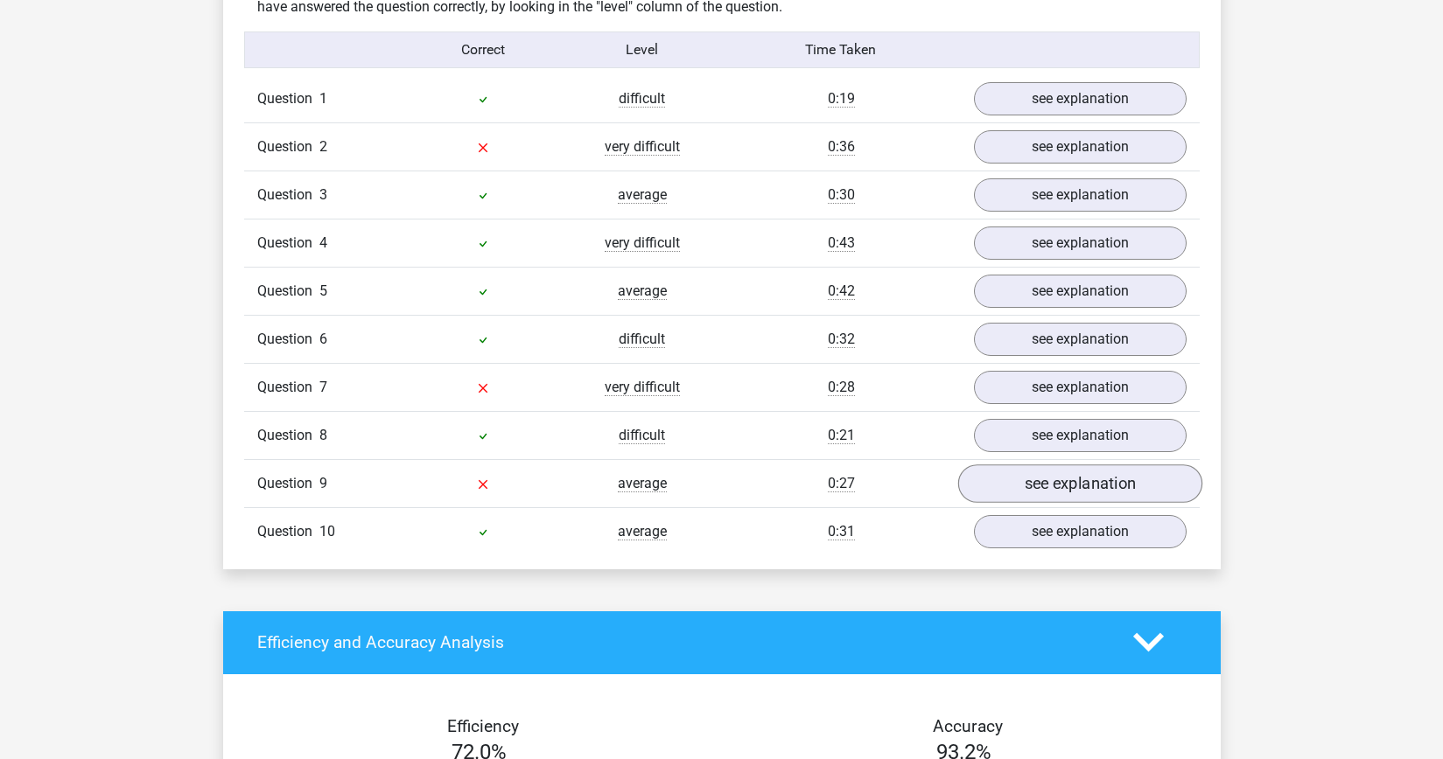
click at [1156, 494] on link "see explanation" at bounding box center [1079, 484] width 244 height 38
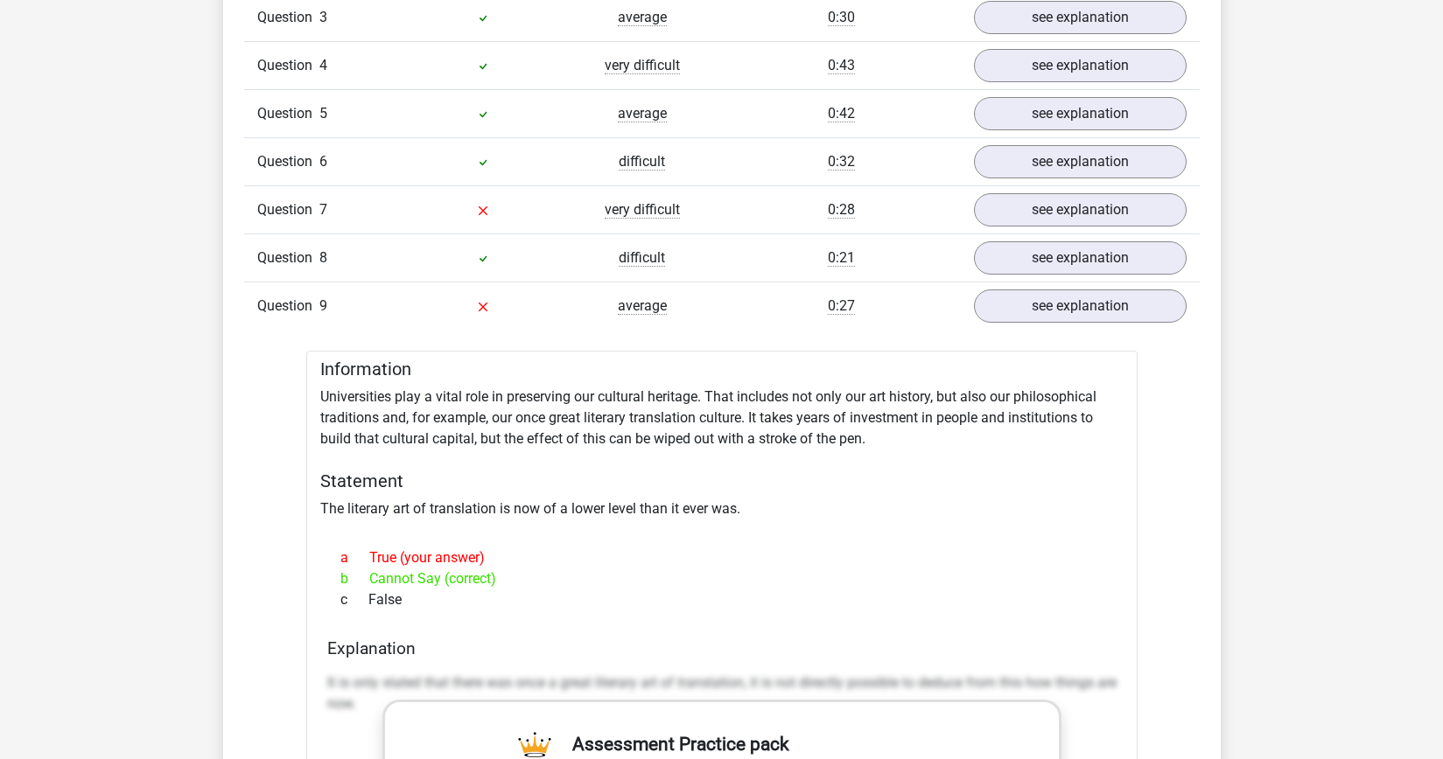
scroll to position [1206, 0]
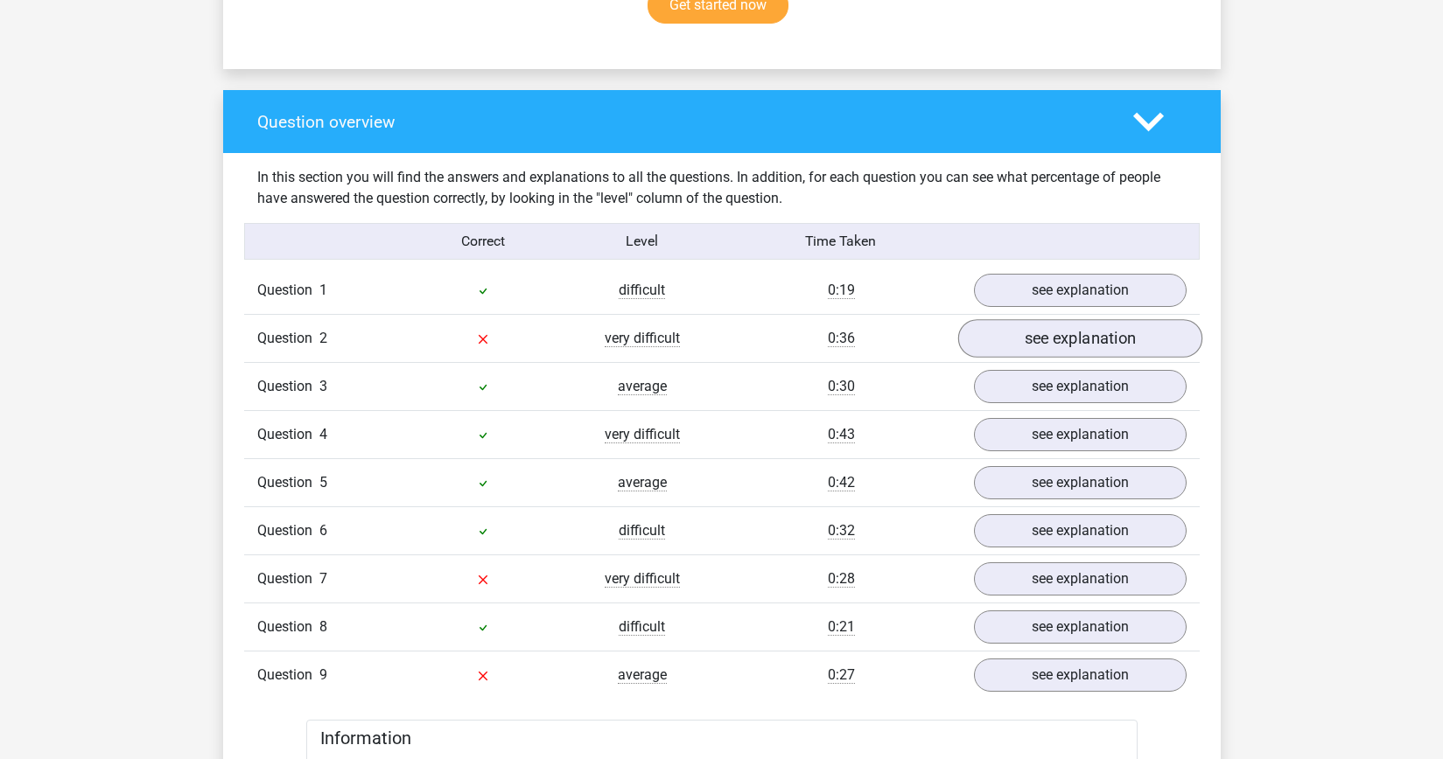
click at [1070, 339] on link "see explanation" at bounding box center [1079, 338] width 244 height 38
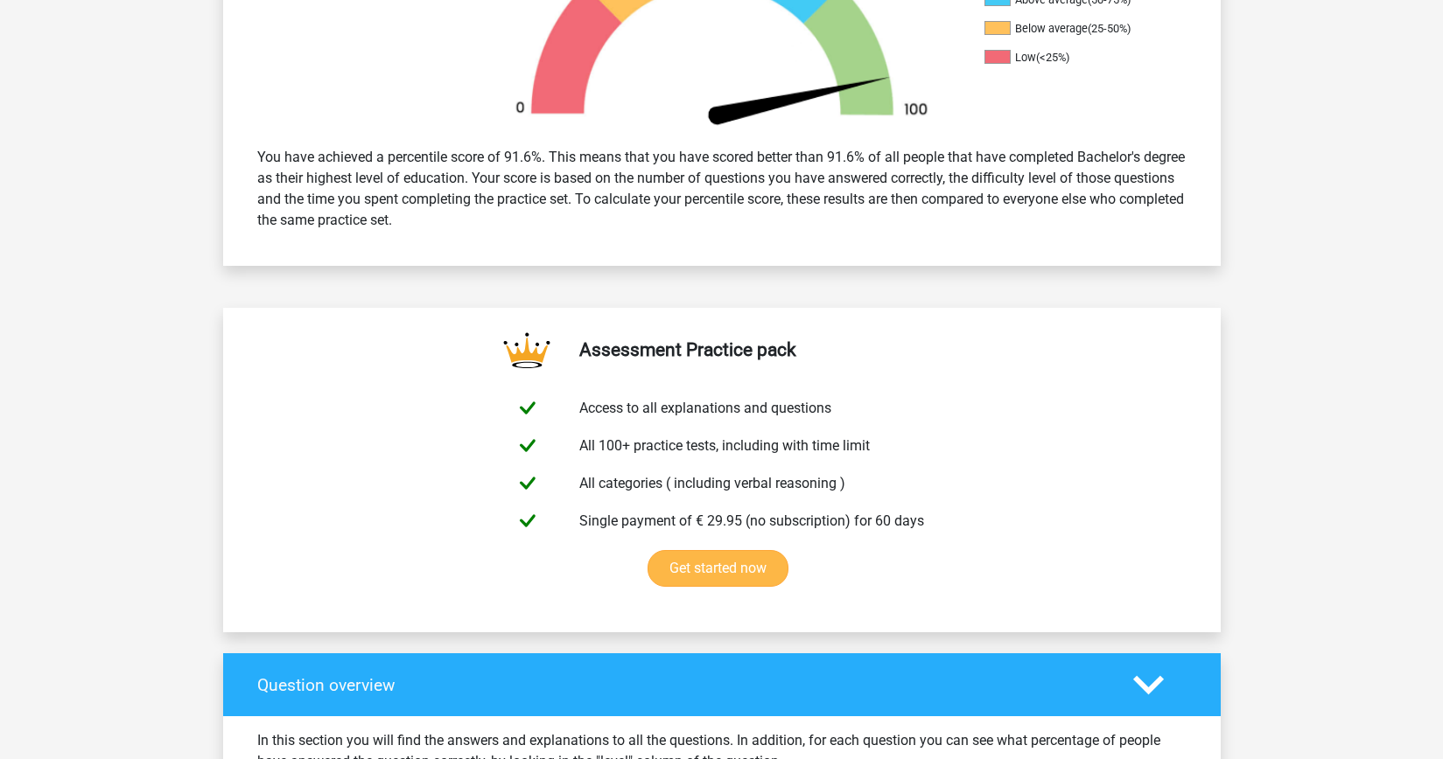
scroll to position [0, 0]
